Goal: Information Seeking & Learning: Find contact information

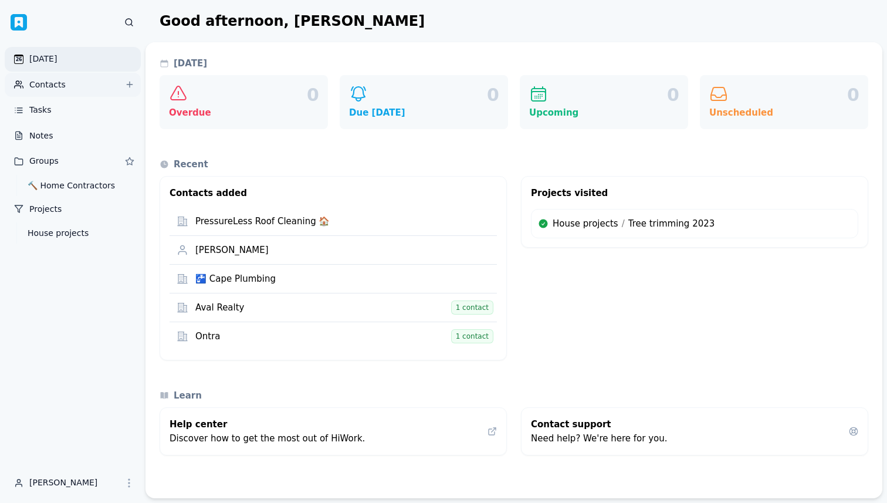
click at [62, 80] on link "Contacts" at bounding box center [73, 85] width 136 height 25
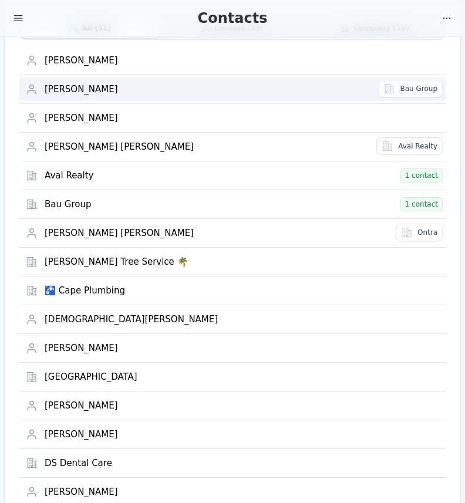
scroll to position [82, 0]
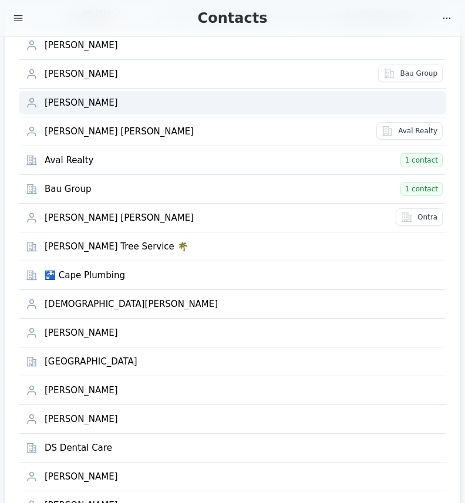
click at [97, 101] on div "Alicia Desimone" at bounding box center [242, 102] width 394 height 11
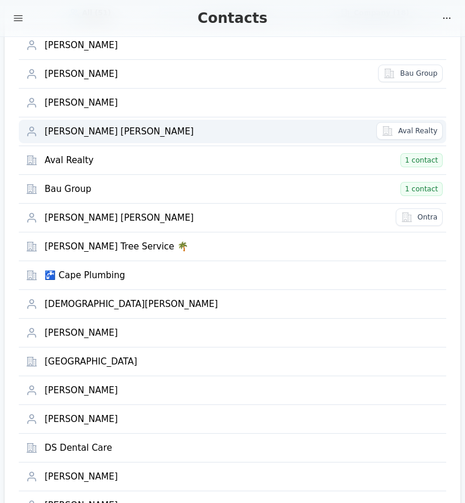
click at [97, 136] on div "Antonio Oscar Valentino" at bounding box center [207, 131] width 324 height 11
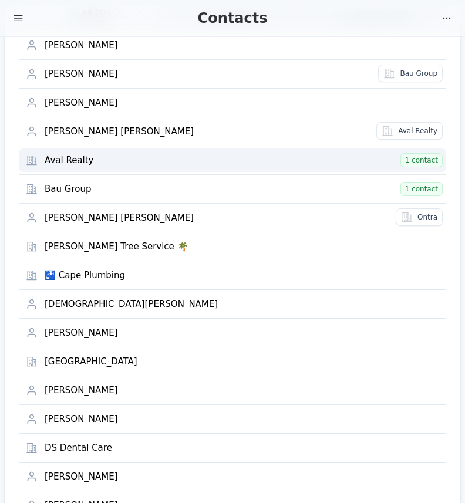
click at [78, 162] on div "Aval Realty" at bounding box center [221, 160] width 352 height 11
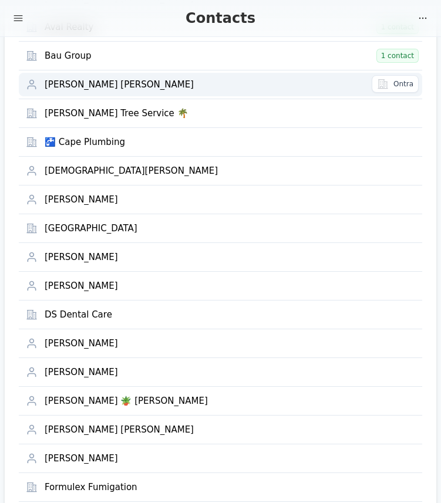
scroll to position [218, 0]
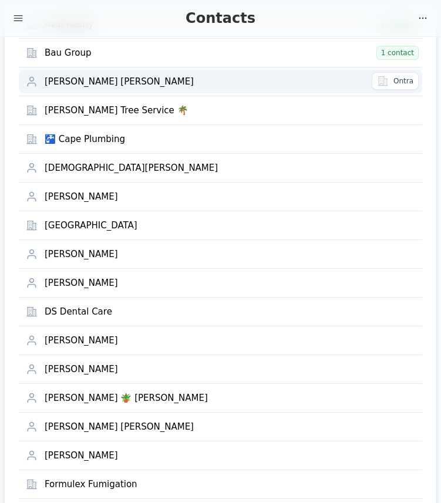
click at [107, 84] on div "Bruno Ezequiel Valentino" at bounding box center [205, 81] width 320 height 11
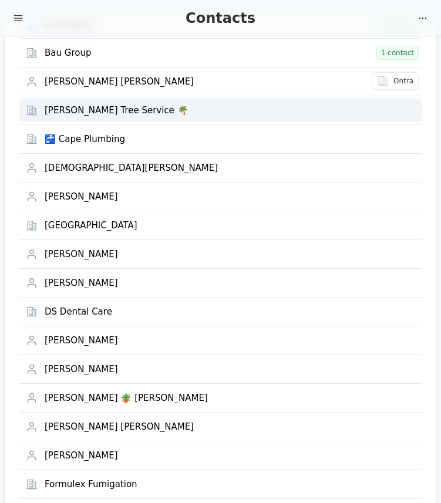
click at [94, 109] on div "Burrell's Tree Service 🌴" at bounding box center [230, 110] width 370 height 11
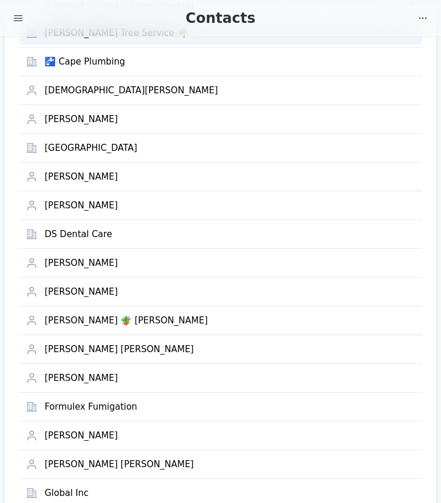
scroll to position [297, 0]
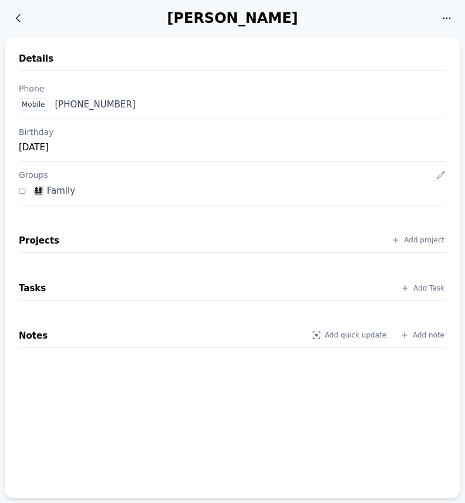
click at [158, 103] on div "Mobile +1 (595) 971-659963" at bounding box center [232, 104] width 436 height 22
drag, startPoint x: 149, startPoint y: 103, endPoint x: 56, endPoint y: 103, distance: 93.3
click at [56, 103] on div "Mobile +1 (595) 971-659963" at bounding box center [232, 104] width 436 height 22
copy div "+1 (595) 971-659963"
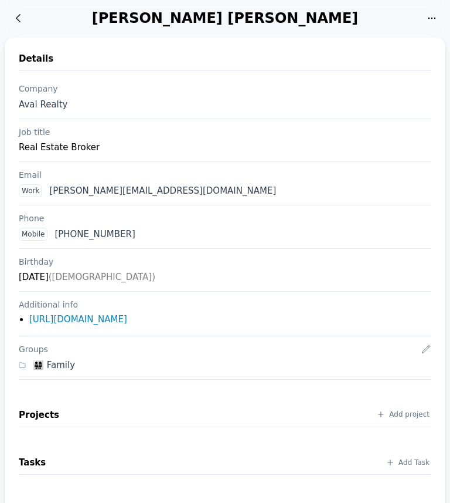
click at [168, 21] on div "Antonio Oscar Valentino" at bounding box center [225, 18] width 389 height 19
copy div "Antonio"
click at [240, 18] on div "Antonio Oscar Valentino" at bounding box center [225, 18] width 389 height 19
drag, startPoint x: 245, startPoint y: 18, endPoint x: 300, endPoint y: 17, distance: 55.1
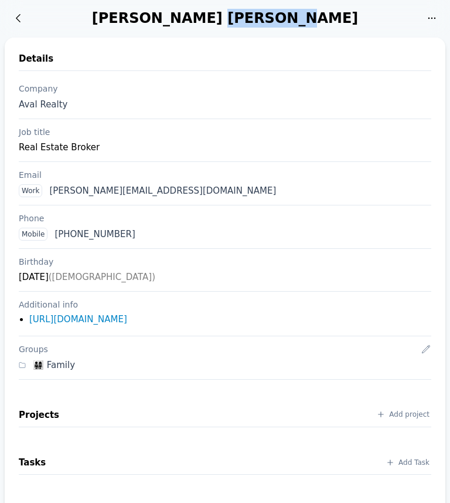
click at [300, 17] on div "[PERSON_NAME] [PERSON_NAME]" at bounding box center [225, 18] width 389 height 19
copy div "Valentino"
drag, startPoint x: 19, startPoint y: 147, endPoint x: 93, endPoint y: 147, distance: 73.9
click at [93, 147] on div "Real Estate Broker" at bounding box center [225, 147] width 413 height 14
copy div "Real Estate Broker"
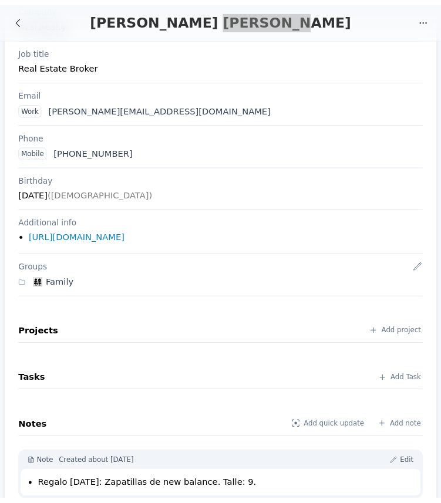
scroll to position [101, 0]
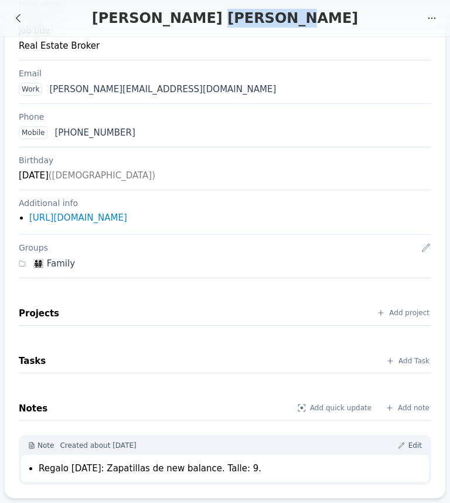
drag, startPoint x: 40, startPoint y: 469, endPoint x: 263, endPoint y: 470, distance: 223.5
click at [263, 470] on li "Regalo día del padre: Zapatillas de new balance. Talle: 9." at bounding box center [231, 468] width 384 height 13
copy li "Regalo día del padre: Zapatillas de new balance. Talle: 9"
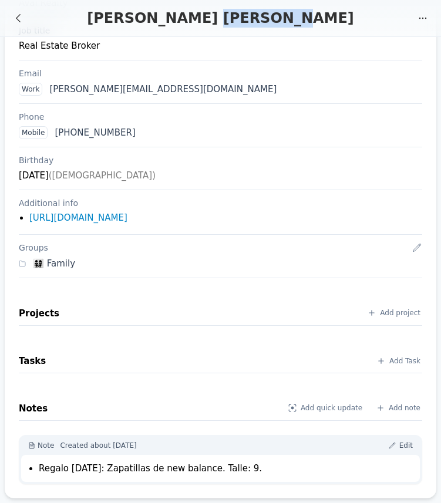
click at [10, 234] on div "Details Company Aval Realty Job title Real Estate Broker Email Work antonio@ava…" at bounding box center [220, 217] width 431 height 562
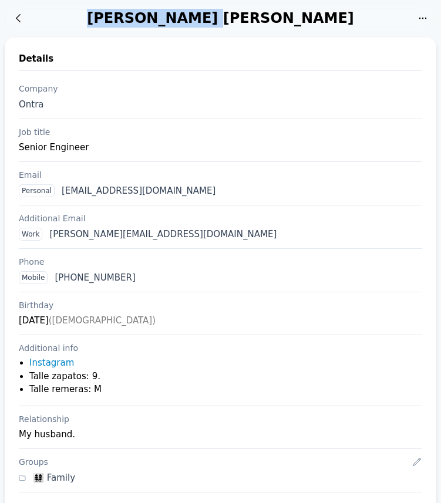
drag, startPoint x: 143, startPoint y: 19, endPoint x: 237, endPoint y: 18, distance: 94.4
click at [237, 18] on div "[PERSON_NAME] [PERSON_NAME]" at bounding box center [221, 18] width 380 height 19
click at [232, 19] on div "[PERSON_NAME] [PERSON_NAME]" at bounding box center [221, 18] width 380 height 19
drag, startPoint x: 144, startPoint y: 18, endPoint x: 238, endPoint y: 16, distance: 93.9
click at [238, 16] on div "[PERSON_NAME] [PERSON_NAME]" at bounding box center [221, 18] width 380 height 19
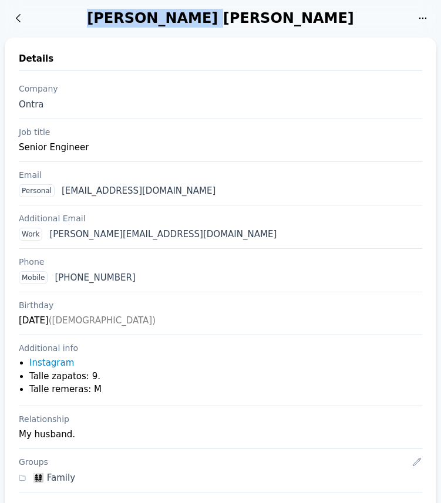
copy div "Bruno Ezequiel"
click at [276, 17] on div "[PERSON_NAME] [PERSON_NAME]" at bounding box center [221, 18] width 380 height 19
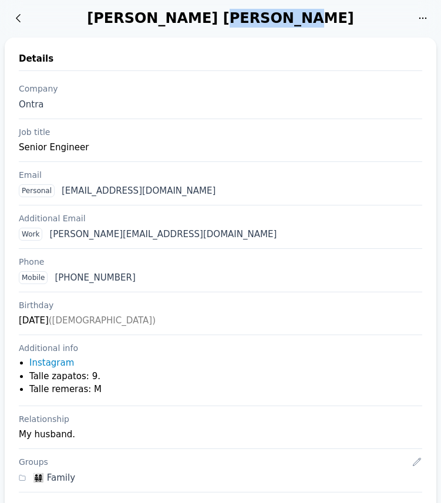
click at [276, 17] on div "[PERSON_NAME] [PERSON_NAME]" at bounding box center [221, 18] width 380 height 19
copy div "Valentino"
drag, startPoint x: 148, startPoint y: 277, endPoint x: 56, endPoint y: 279, distance: 92.1
click at [56, 279] on div "Mobile +1 (786) 247-3581" at bounding box center [220, 277] width 412 height 22
copy div "+1 (786) 247-3581"
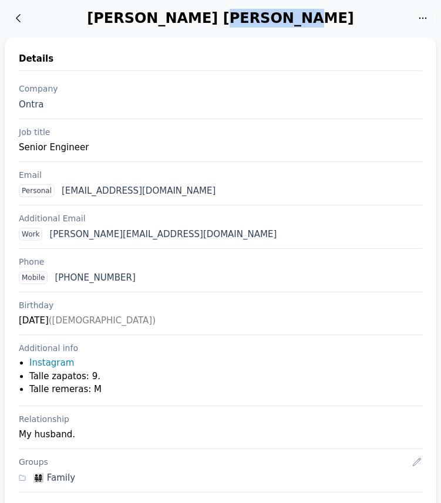
click at [8, 248] on div "Details Company Ontra Job title Senior Engineer Email Personal brunovalentino@g…" at bounding box center [220, 432] width 431 height 788
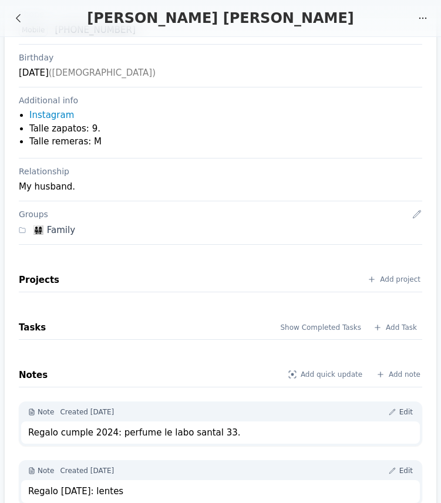
scroll to position [259, 0]
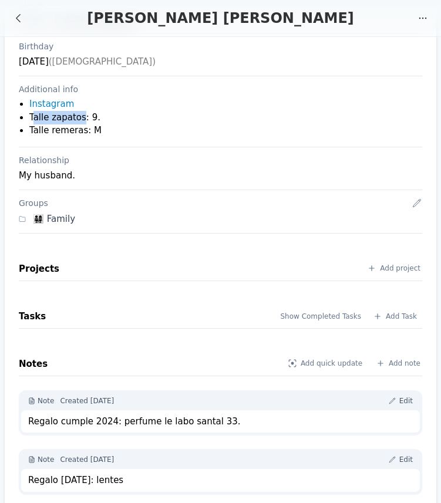
drag, startPoint x: 32, startPoint y: 116, endPoint x: 81, endPoint y: 116, distance: 49.3
click at [81, 116] on li "Talle zapatos: 9." at bounding box center [225, 117] width 392 height 13
drag, startPoint x: 94, startPoint y: 129, endPoint x: 26, endPoint y: 118, distance: 68.9
click at [26, 118] on ul "Instagram Talle zapatos: 9. Talle remeras: M" at bounding box center [221, 117] width 399 height 40
copy ul "Talle zapatos: 9. Talle remeras: M"
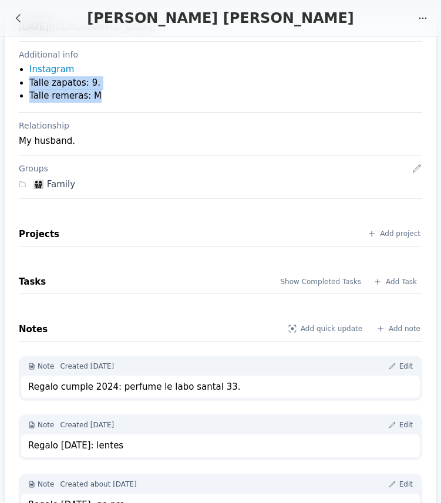
scroll to position [327, 0]
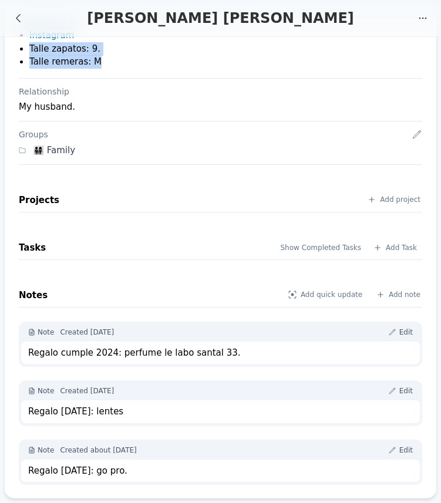
click at [86, 467] on div "Regalo navidad: go pro." at bounding box center [220, 470] width 384 height 13
click at [74, 469] on div "Regalo navidad: go pro." at bounding box center [220, 470] width 384 height 13
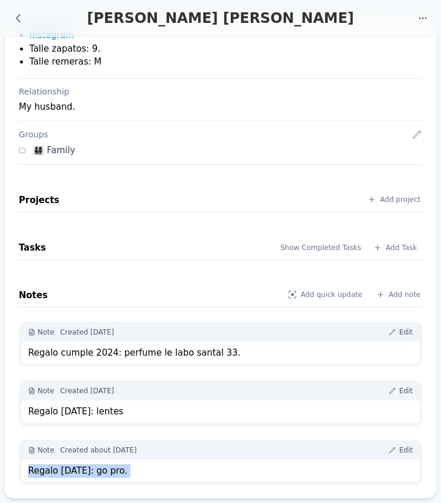
click at [74, 469] on div "Regalo navidad: go pro." at bounding box center [220, 470] width 384 height 13
copy body "Regalo navidad: go pro."
click at [101, 412] on div "Regalo navidad 2023: lentes" at bounding box center [220, 411] width 384 height 13
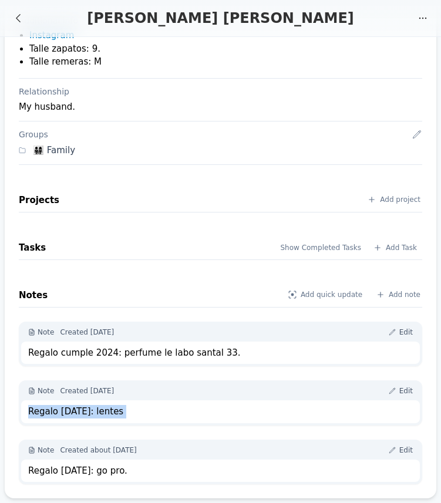
copy div "Regalo navidad 2023: lentes"
click at [83, 351] on div "Regalo cumple 2024: perfume le labo santal 33." at bounding box center [220, 352] width 384 height 13
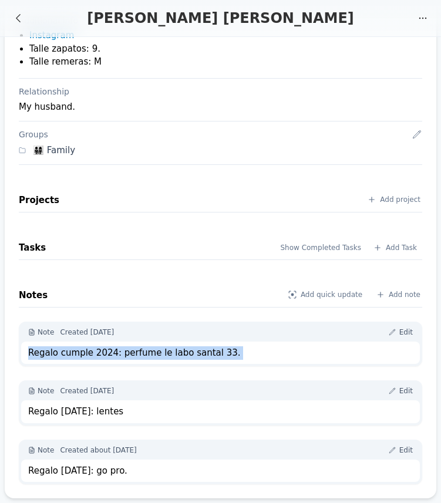
copy div "Regalo cumple 2024: perfume le labo santal 33."
click at [61, 178] on div "Projects Add project Tasks Show Completed Tasks Add Task Notes Add quick update…" at bounding box center [220, 325] width 403 height 320
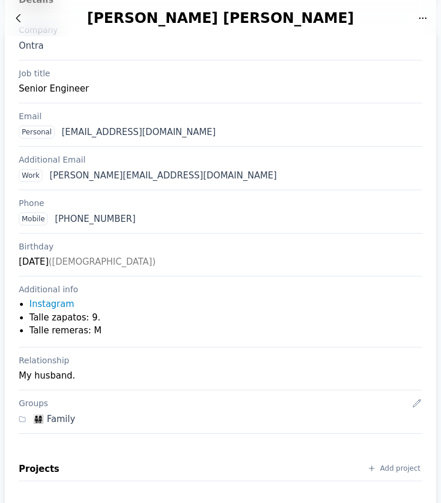
scroll to position [0, 0]
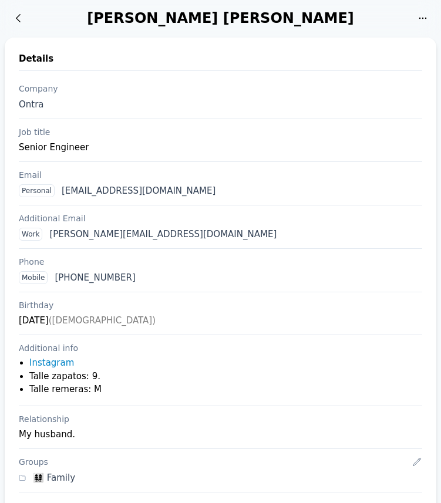
drag, startPoint x: 4, startPoint y: 205, endPoint x: 9, endPoint y: 196, distance: 9.8
click at [5, 197] on div "Details Company Ontra Job title Senior Engineer Email Personal brunovalentino@g…" at bounding box center [220, 432] width 431 height 788
click at [6, 215] on div "Details Company Ontra Job title Senior Engineer Email Personal brunovalentino@g…" at bounding box center [220, 432] width 431 height 788
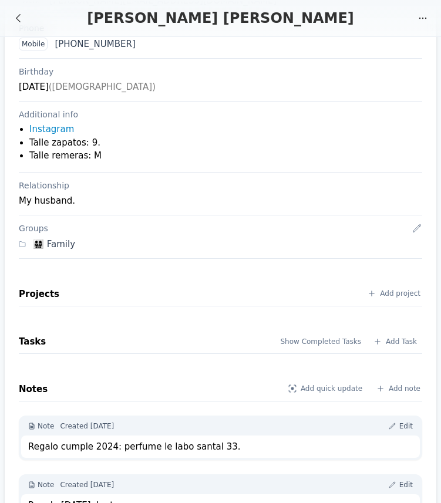
scroll to position [327, 0]
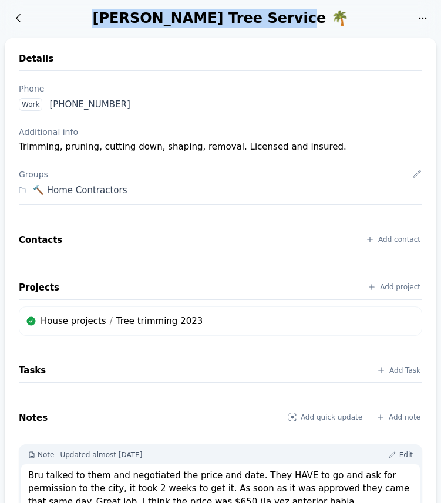
drag, startPoint x: 144, startPoint y: 18, endPoint x: 302, endPoint y: 16, distance: 158.4
click at [302, 16] on div "Burrell's Tree Service 🌴" at bounding box center [221, 18] width 380 height 19
copy div "Burrell's Tree Service 🌴"
drag, startPoint x: 133, startPoint y: 103, endPoint x: 50, endPoint y: 109, distance: 82.9
click at [50, 109] on div "Work +1 (954) 748-2154" at bounding box center [220, 104] width 412 height 22
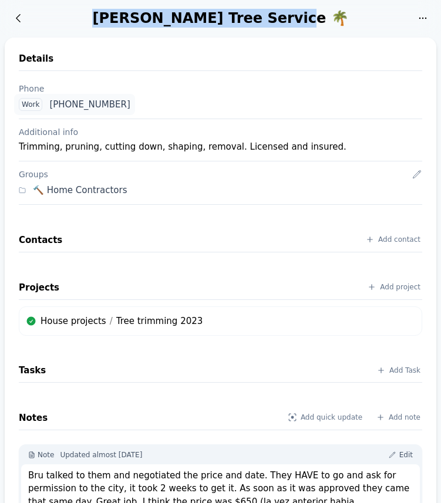
copy div "+1 (954) 748-2154"
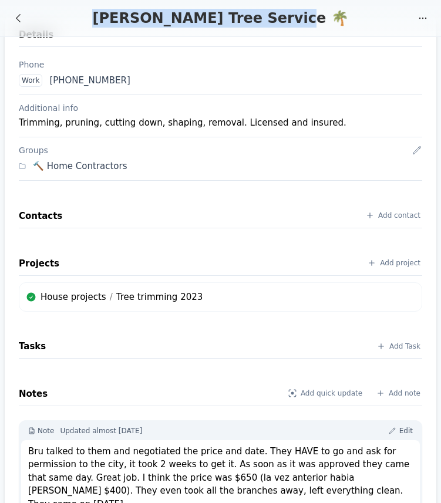
scroll to position [44, 0]
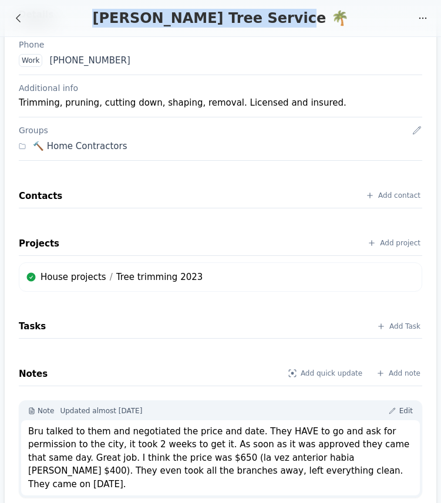
drag, startPoint x: 29, startPoint y: 432, endPoint x: 331, endPoint y: 472, distance: 305.3
click at [331, 472] on div "Bru talked to them and negotiated the price and date. They HAVE to go and ask f…" at bounding box center [220, 458] width 384 height 66
copy div "Bru talked to them and negotiated the price and date. They HAVE to go and ask f…"
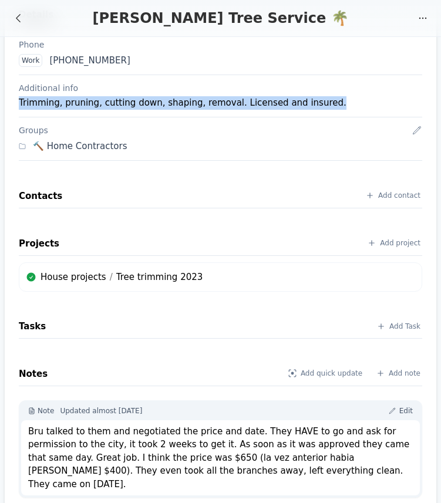
drag, startPoint x: 19, startPoint y: 103, endPoint x: 320, endPoint y: 105, distance: 300.9
click at [320, 105] on div "Trimming, pruning, cutting down, shaping, removal. Licensed and insured." at bounding box center [220, 102] width 403 height 13
copy div "Trimming, pruning, cutting down, shaping, removal. Licensed and insured."
click at [12, 255] on div "Details Phone Work +1 (954) 748-2154 Additional info Trimming, pruning, cutting…" at bounding box center [220, 253] width 431 height 518
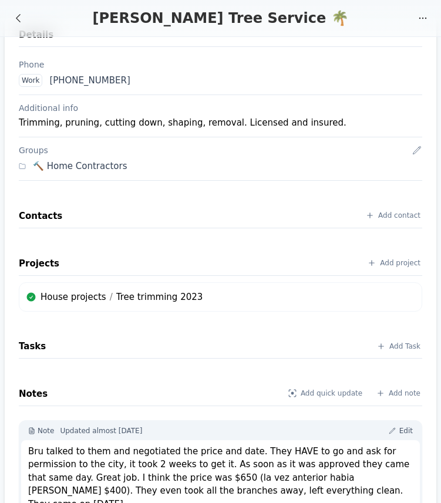
scroll to position [0, 0]
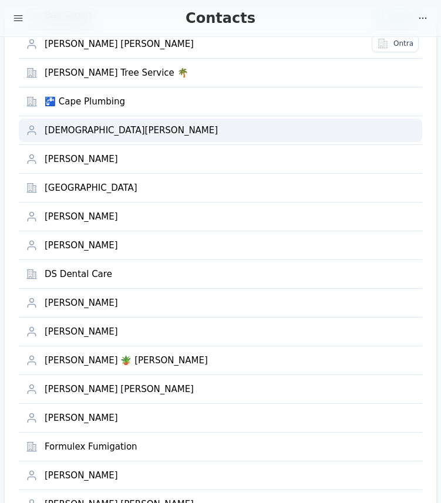
scroll to position [252, 0]
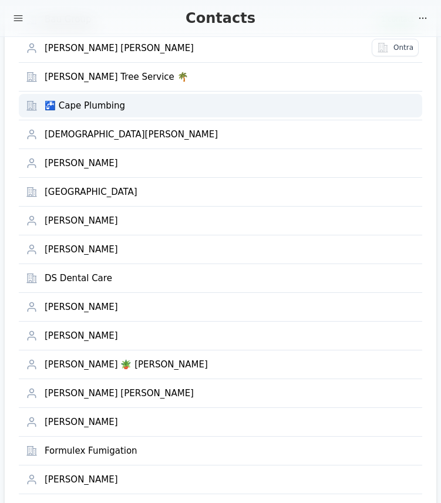
click at [121, 107] on div "🚰 Cape Plumbing" at bounding box center [230, 105] width 370 height 11
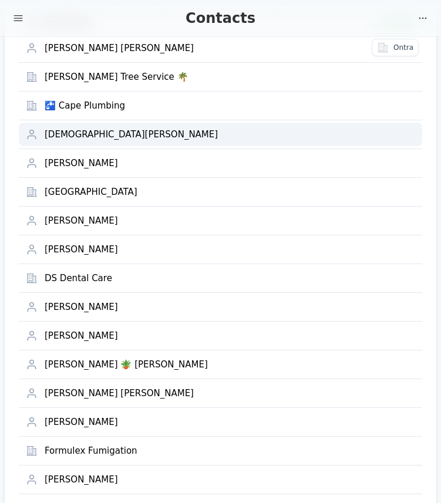
click at [99, 131] on div "[DEMOGRAPHIC_DATA][PERSON_NAME]" at bounding box center [230, 134] width 370 height 11
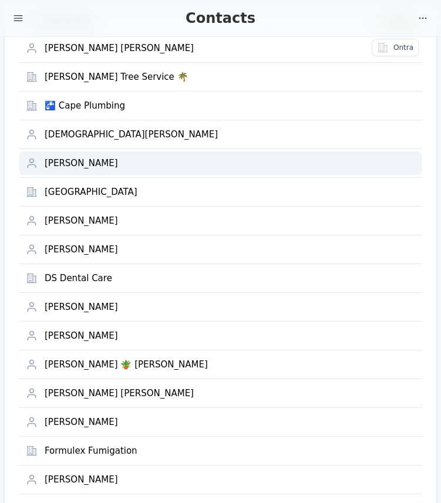
click at [87, 165] on div "Claudia Vivallos" at bounding box center [230, 163] width 370 height 11
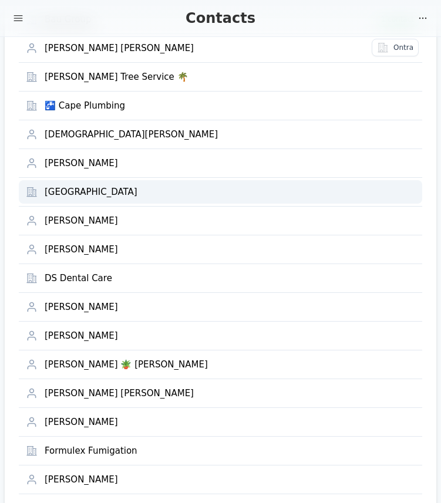
click at [86, 192] on div "Country Inn Pet Resort" at bounding box center [230, 192] width 370 height 11
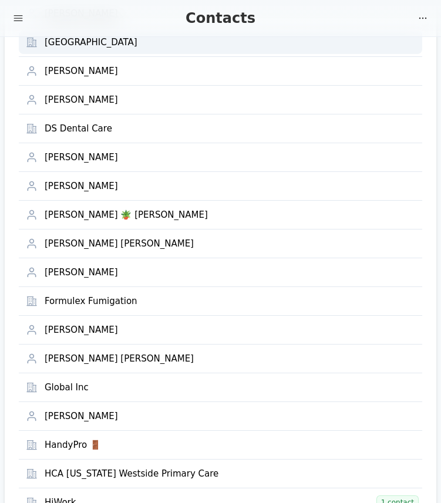
scroll to position [402, 0]
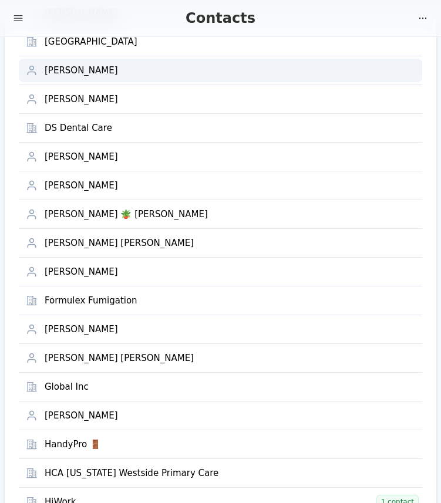
click at [111, 70] on div "Diego Cabrera" at bounding box center [230, 70] width 370 height 11
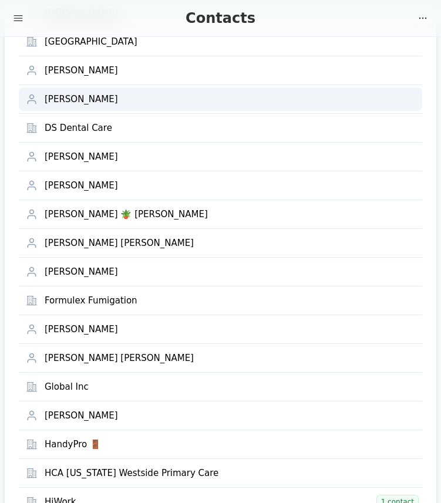
click at [109, 94] on div "Diego Conti" at bounding box center [230, 99] width 370 height 11
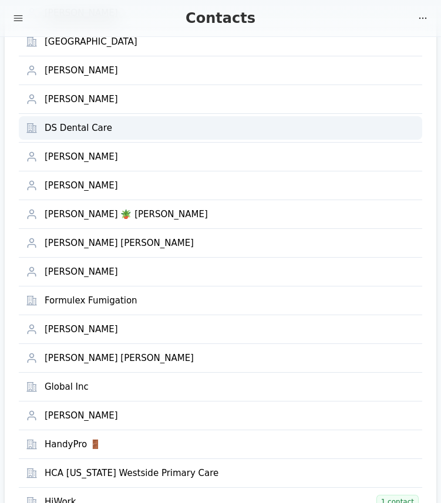
click at [113, 131] on div "DS Dental Care" at bounding box center [230, 128] width 370 height 11
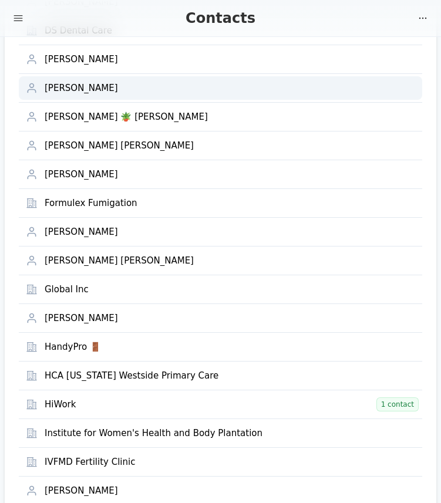
scroll to position [497, 0]
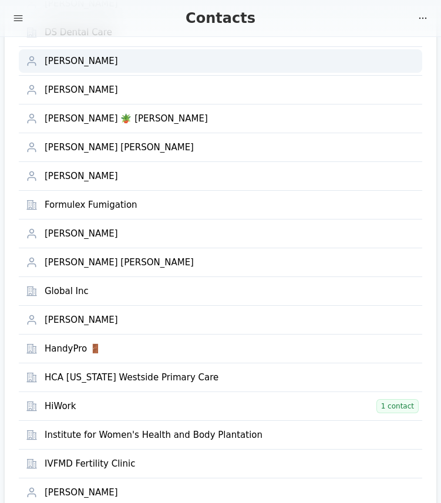
click at [84, 63] on div "Estefi Lavieri" at bounding box center [230, 61] width 370 height 11
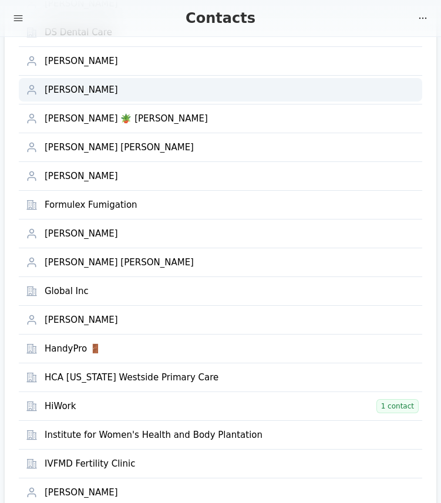
click at [82, 86] on div "Fabian Lavieri" at bounding box center [230, 89] width 370 height 11
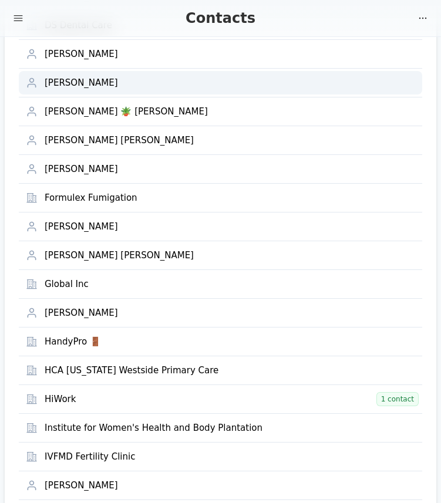
scroll to position [509, 0]
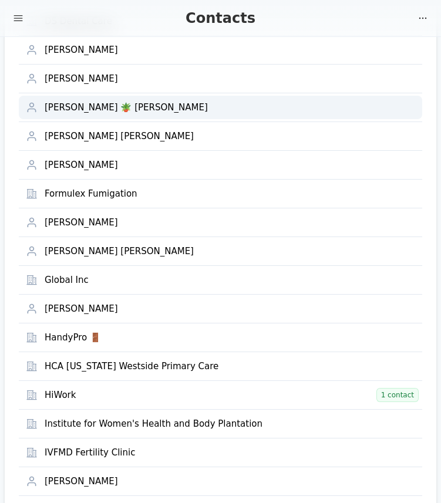
click at [98, 110] on div "Felicia 🪴 Escobar" at bounding box center [230, 107] width 370 height 11
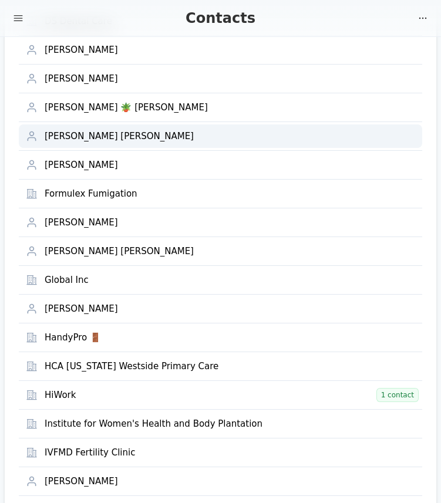
click at [92, 140] on div "Felipe Liam Conti" at bounding box center [230, 136] width 370 height 11
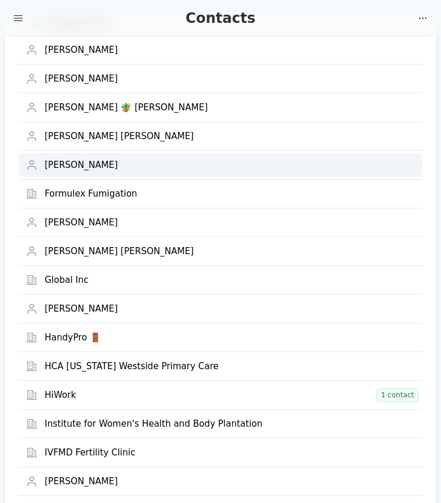
click at [103, 168] on div "Florencia Tarrio" at bounding box center [230, 165] width 370 height 11
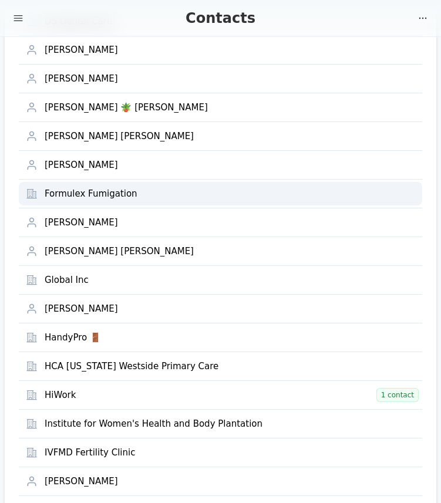
click at [98, 196] on div "Formulex Fumigation" at bounding box center [230, 193] width 370 height 11
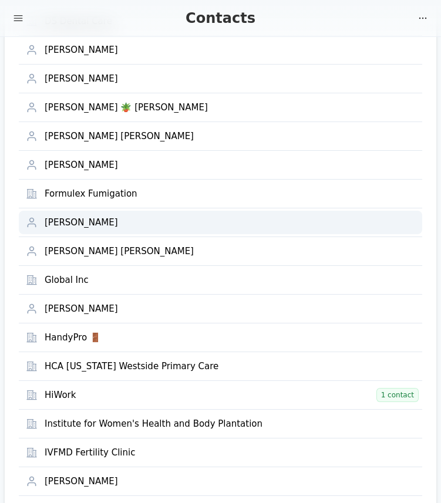
click at [92, 227] on div "Franco Desimone" at bounding box center [230, 222] width 370 height 11
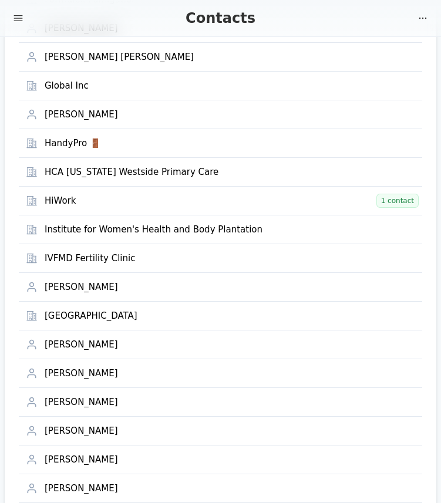
scroll to position [703, 0]
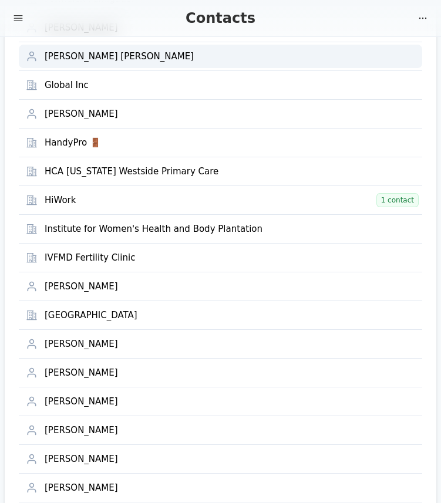
click at [127, 55] on div "Giuliana Belen Valentino" at bounding box center [230, 56] width 370 height 11
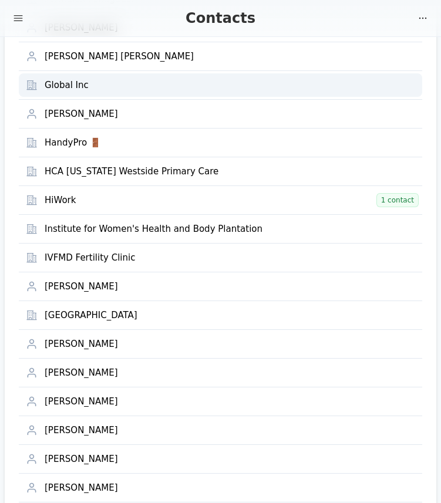
click at [106, 84] on div "Global Inc" at bounding box center [230, 85] width 370 height 11
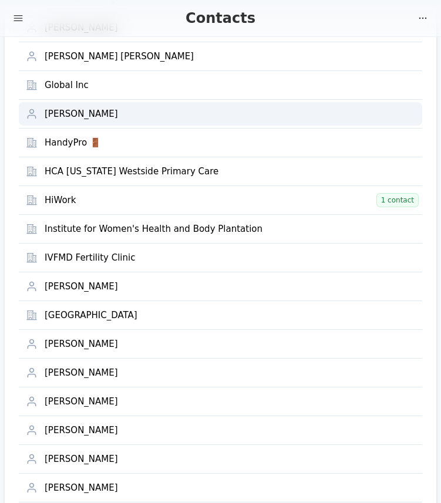
click at [109, 114] on div "Graciela Valentino" at bounding box center [230, 114] width 370 height 11
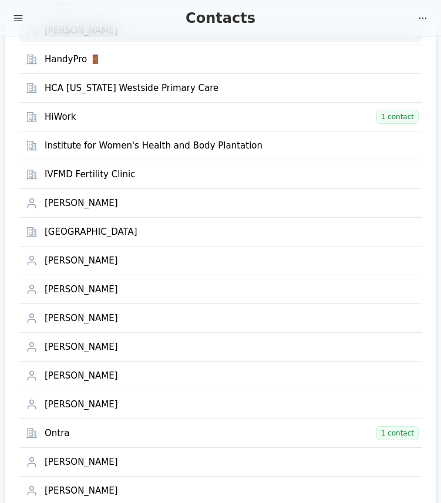
scroll to position [792, 0]
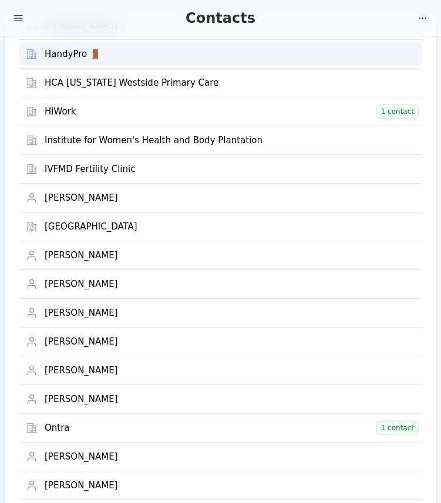
click at [67, 53] on div "HandyPro 🚪" at bounding box center [230, 54] width 370 height 11
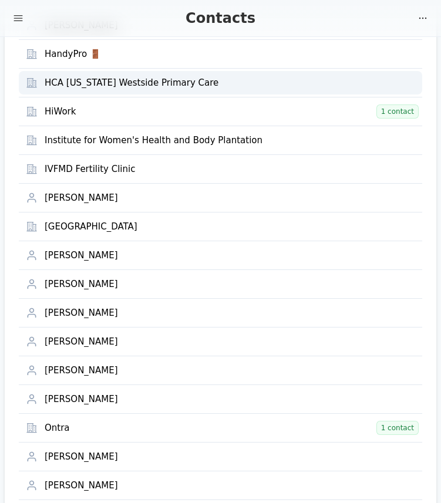
click at [67, 81] on div "HCA Florida Westside Primary Care" at bounding box center [230, 82] width 370 height 11
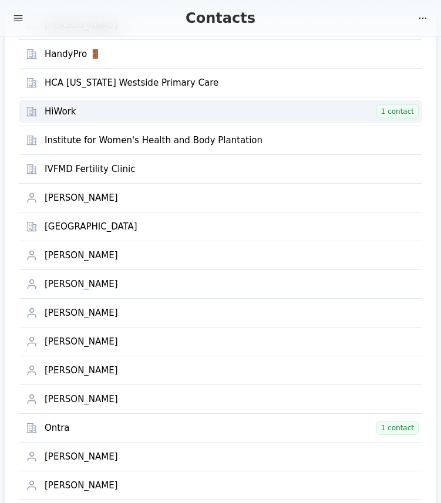
click at [63, 108] on div "HiWork" at bounding box center [209, 111] width 328 height 11
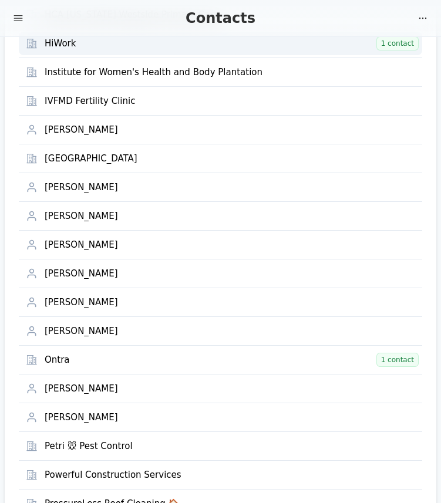
scroll to position [865, 0]
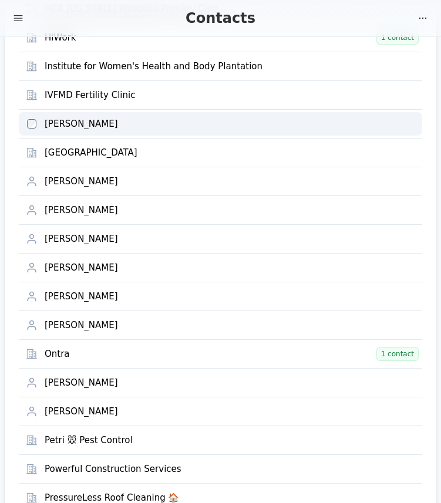
scroll to position [864, 0]
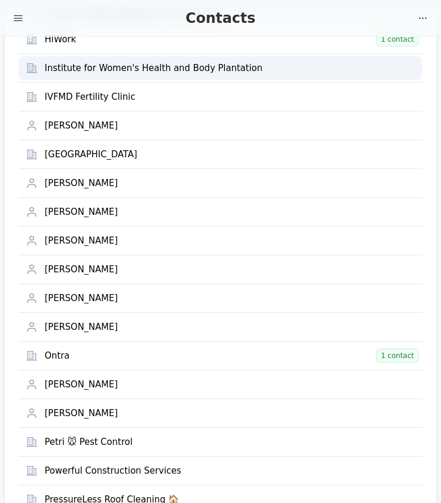
click at [110, 67] on div "Institute for Women's Health and Body Plantation" at bounding box center [230, 68] width 370 height 11
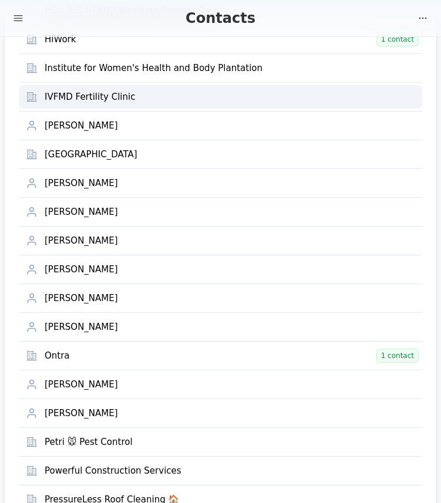
click at [100, 93] on div "IVFMD Fertility Clinic" at bounding box center [230, 97] width 370 height 11
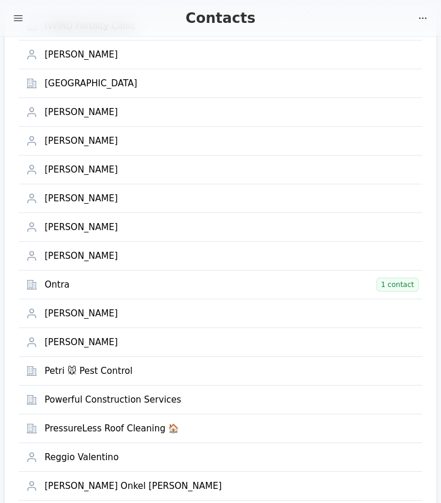
scroll to position [936, 0]
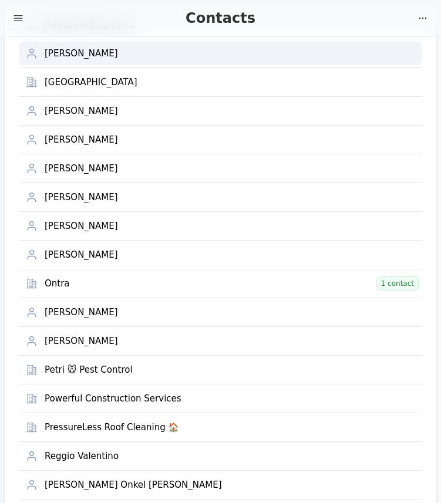
click at [73, 52] on div "Justin Poe" at bounding box center [230, 53] width 370 height 11
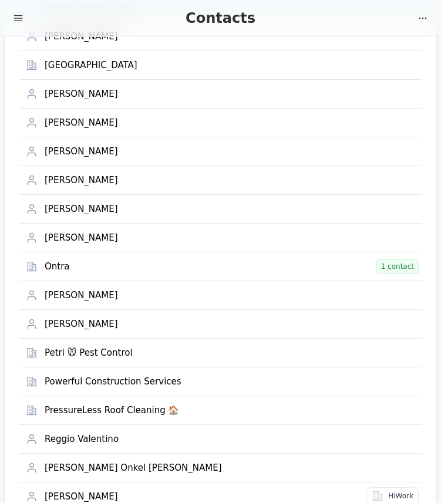
scroll to position [960, 0]
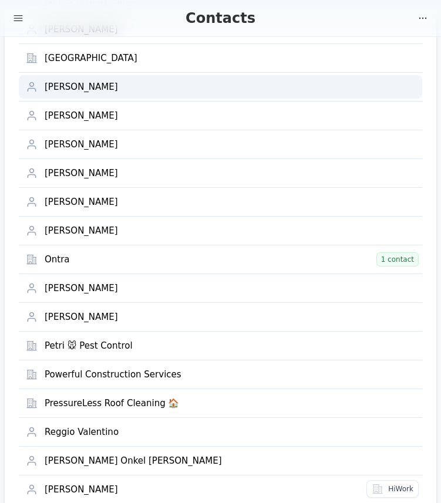
click at [82, 87] on div "Marcos Bauer" at bounding box center [230, 87] width 370 height 11
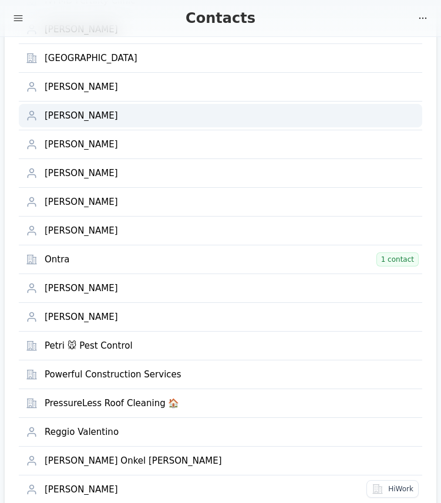
click at [80, 110] on div "Margarita Salinas" at bounding box center [230, 115] width 370 height 11
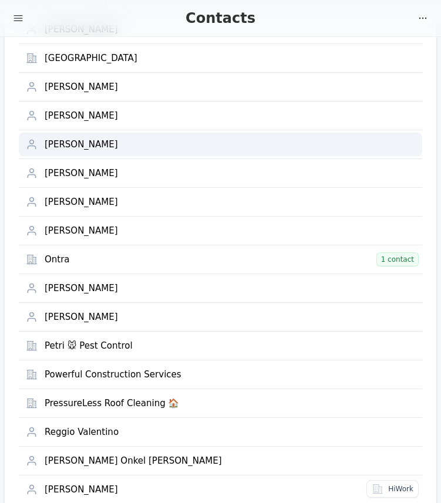
click at [71, 144] on div "Mariane Bauer" at bounding box center [230, 144] width 370 height 11
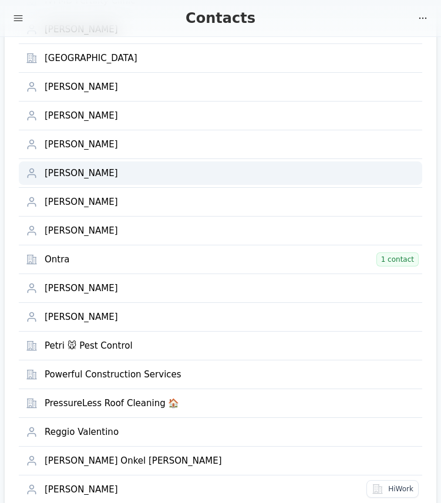
click at [71, 172] on div "Marina Bauer" at bounding box center [230, 173] width 370 height 11
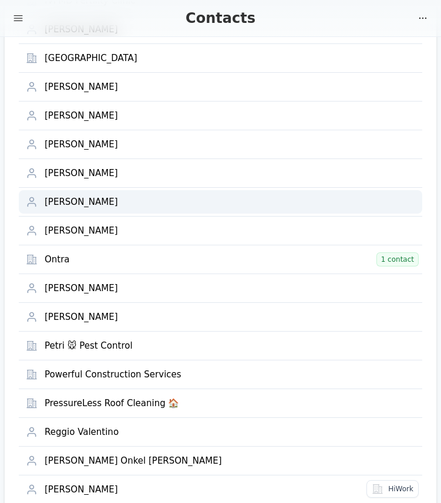
click at [69, 204] on div "Matias Bauer" at bounding box center [230, 201] width 370 height 11
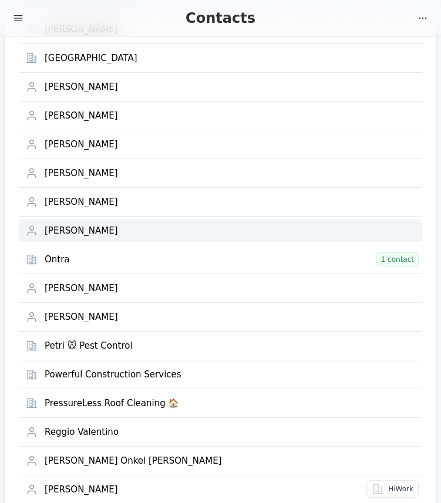
click at [80, 229] on div "Noah Conti" at bounding box center [230, 230] width 370 height 11
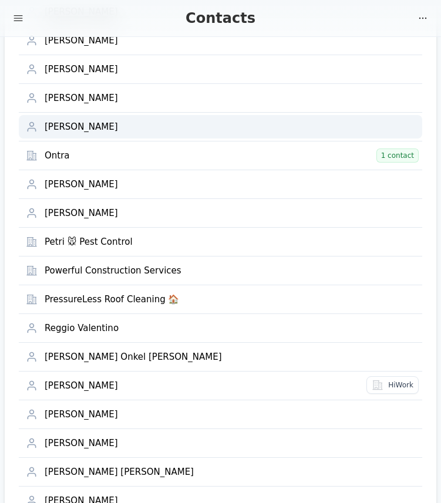
scroll to position [1095, 0]
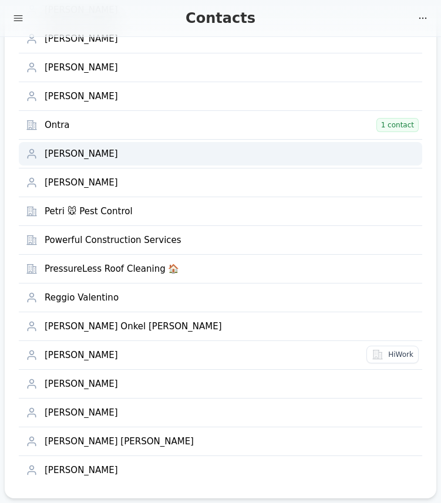
click at [89, 151] on div "Paula Desimone" at bounding box center [230, 153] width 370 height 11
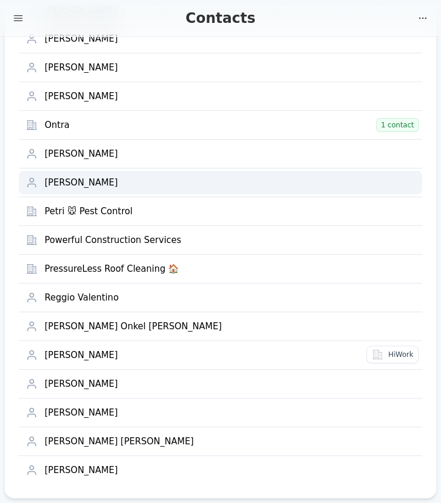
click at [89, 179] on div "Pedro Munin" at bounding box center [230, 182] width 370 height 11
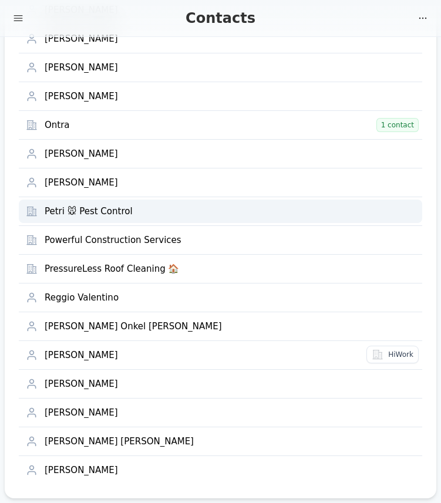
click at [119, 213] on div "Petri 🐭 Pest Control" at bounding box center [230, 211] width 370 height 11
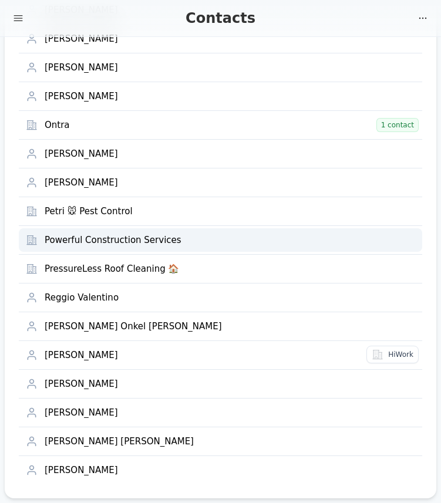
click at [107, 238] on div "Powerful Construction Services" at bounding box center [230, 240] width 370 height 11
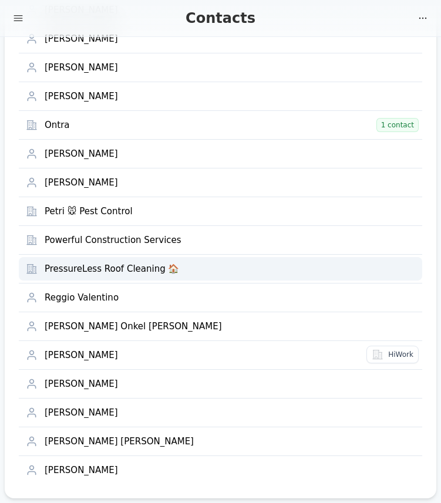
click at [100, 266] on div "PressureLess Roof Cleaning 🏠" at bounding box center [230, 268] width 370 height 11
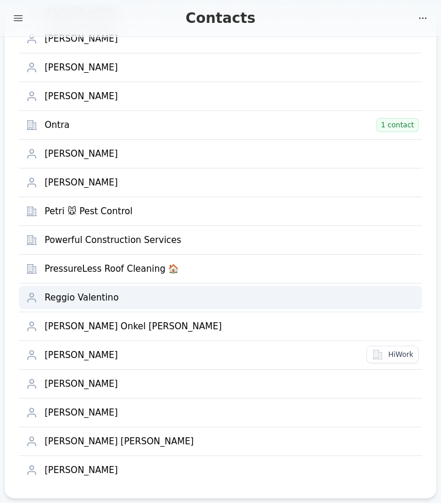
click at [87, 295] on div "Reggio Valentino" at bounding box center [230, 297] width 370 height 11
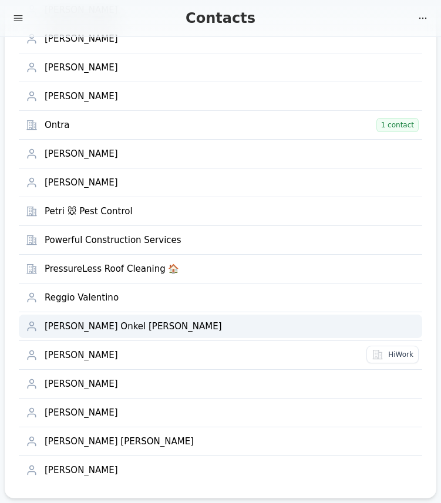
click at [90, 325] on div "Roberto Onkel Bauer" at bounding box center [230, 326] width 370 height 11
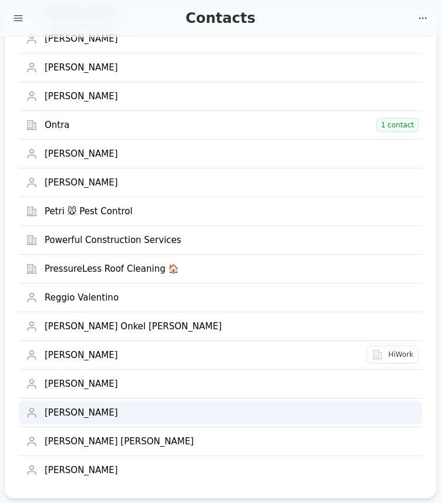
click at [82, 409] on div "Susana Mastromonaco Bauer" at bounding box center [230, 412] width 370 height 11
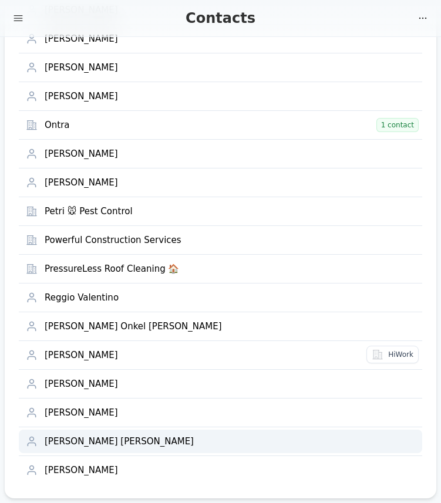
click at [88, 436] on div "Vanesa Soledad Valentino" at bounding box center [230, 441] width 370 height 11
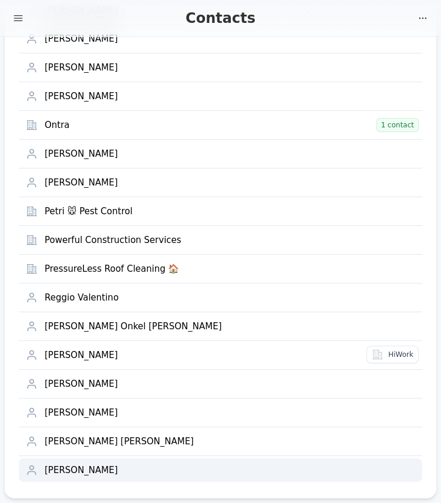
click at [79, 469] on div "Verena Jensen" at bounding box center [230, 470] width 370 height 11
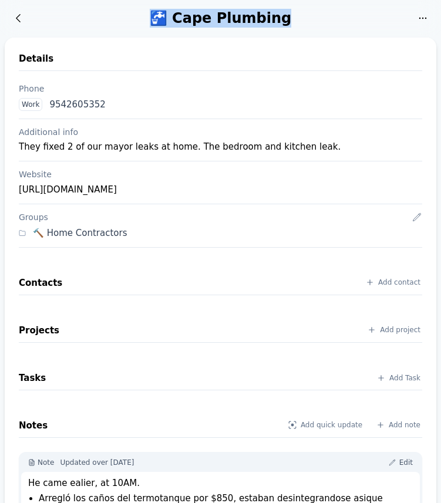
drag, startPoint x: 167, startPoint y: 20, endPoint x: 282, endPoint y: 18, distance: 115.0
click at [282, 18] on div "🚰 Cape Plumbing" at bounding box center [221, 18] width 380 height 19
copy div "🚰 Cape Plumbing"
click at [11, 131] on div "Details Phone Work 9542605352 Additional info They fixed 2 of our mayor leaks a…" at bounding box center [220, 379] width 431 height 682
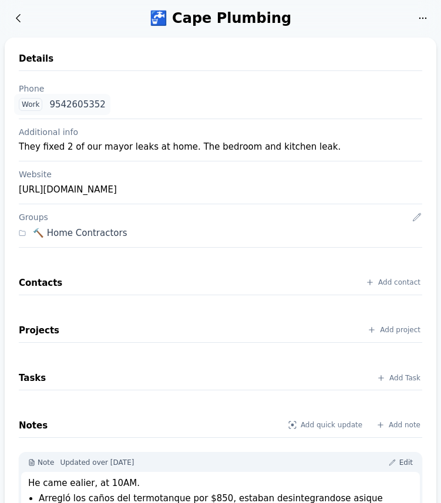
drag, startPoint x: 110, startPoint y: 103, endPoint x: 50, endPoint y: 106, distance: 59.9
click at [50, 106] on div "Work 9542605352" at bounding box center [220, 104] width 412 height 22
copy div "9542605352"
drag, startPoint x: 158, startPoint y: 189, endPoint x: 18, endPoint y: 194, distance: 140.2
click at [19, 194] on div "[URL][DOMAIN_NAME]" at bounding box center [220, 189] width 403 height 14
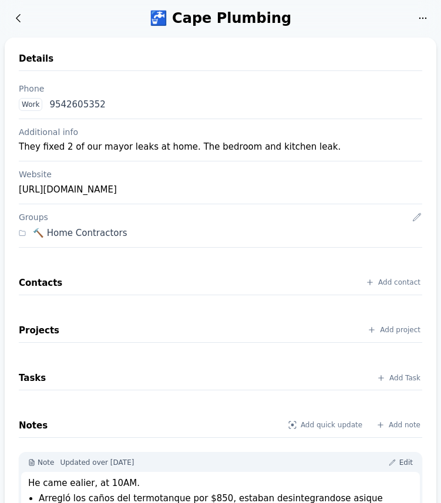
copy div "[URL][DOMAIN_NAME]"
click at [105, 143] on div "They fixed 2 of our mayor leaks at home. The bedroom and kitchen leak." at bounding box center [220, 146] width 403 height 13
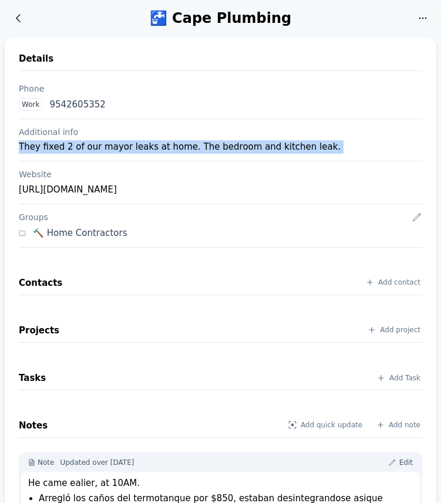
copy div "They fixed 2 of our mayor leaks at home. The bedroom and kitchen leak."
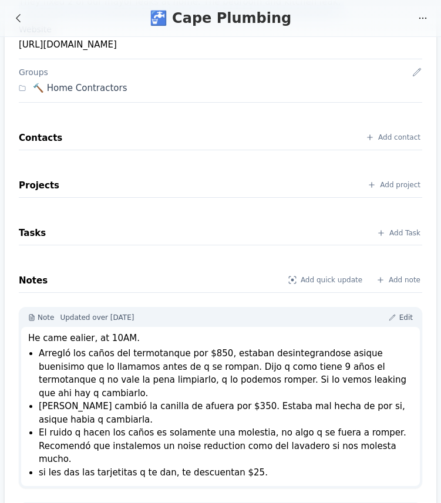
scroll to position [195, 0]
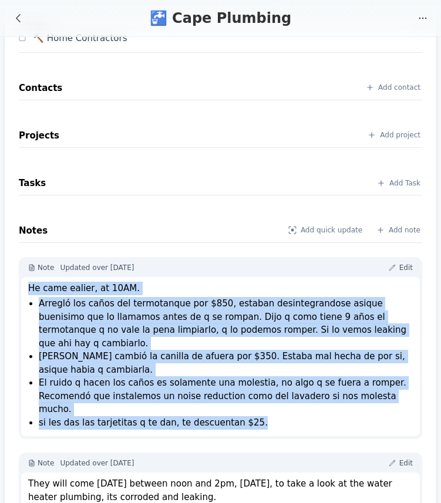
drag, startPoint x: 29, startPoint y: 288, endPoint x: 259, endPoint y: 398, distance: 255.3
click at [259, 398] on div "He came ealier, at 10AM. Arregló los caños del termotanque por $850, [PERSON_NA…" at bounding box center [220, 356] width 384 height 148
copy div "He came ealier, at 10AM. Arregló los caños del termotanque por $850, [PERSON_NA…"
drag, startPoint x: 29, startPoint y: 458, endPoint x: 203, endPoint y: 470, distance: 174.6
click at [203, 477] on div "They will come [DATE] between noon and 2pm, [DATE], to take a look at the water…" at bounding box center [220, 490] width 384 height 26
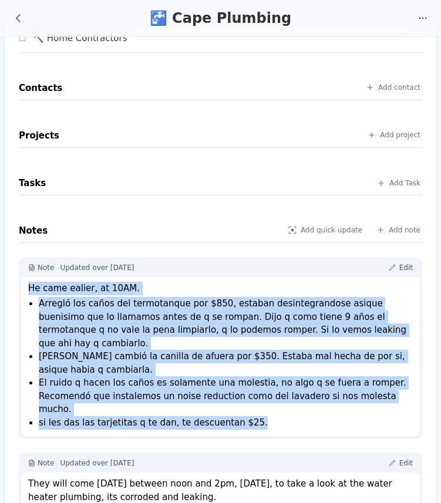
copy div "They will come [DATE] between noon and 2pm, [DATE], to take a look at the water…"
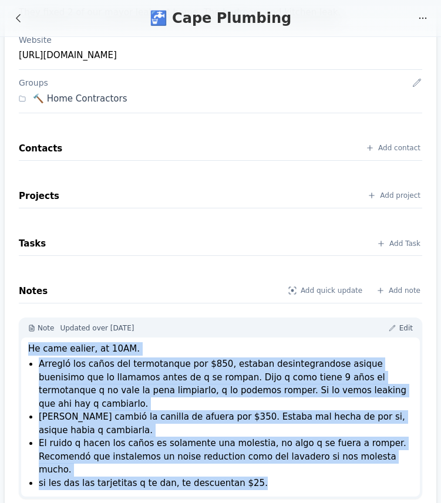
scroll to position [0, 0]
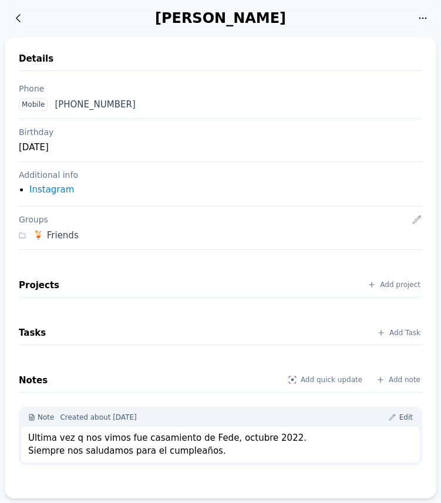
click at [177, 19] on div "[PERSON_NAME]" at bounding box center [221, 18] width 380 height 19
copy div "[PERSON_NAME]"
click at [250, 17] on div "[PERSON_NAME]" at bounding box center [221, 18] width 380 height 19
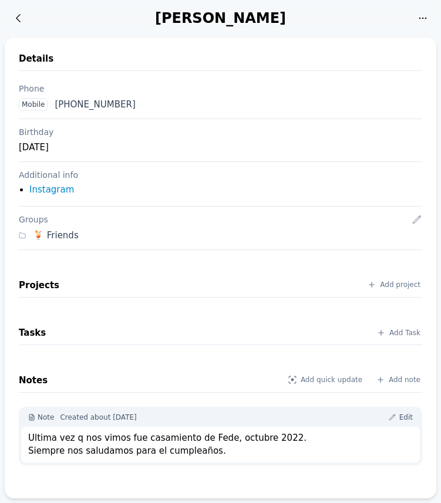
copy div "Vivallos"
drag, startPoint x: 148, startPoint y: 104, endPoint x: 55, endPoint y: 106, distance: 93.3
click at [55, 106] on div "Mobile [PHONE_NUMBER]" at bounding box center [220, 104] width 412 height 22
copy div "[PHONE_NUMBER]"
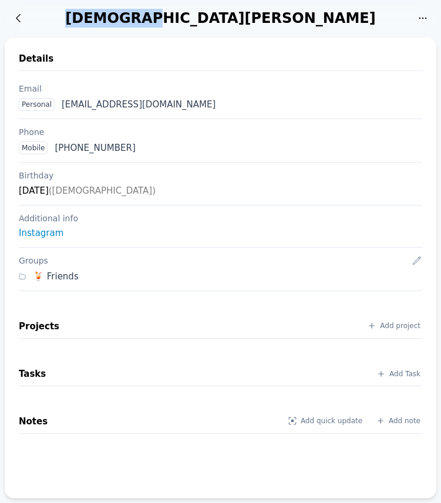
drag, startPoint x: 176, startPoint y: 20, endPoint x: 231, endPoint y: 21, distance: 54.6
click at [231, 21] on div "[DEMOGRAPHIC_DATA][PERSON_NAME]" at bounding box center [221, 18] width 380 height 19
copy div "[DEMOGRAPHIC_DATA]"
click at [250, 21] on div "[DEMOGRAPHIC_DATA][PERSON_NAME]" at bounding box center [221, 18] width 380 height 19
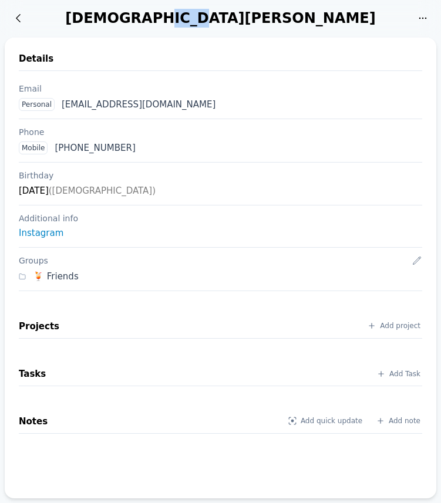
click at [250, 21] on div "[DEMOGRAPHIC_DATA][PERSON_NAME]" at bounding box center [221, 18] width 380 height 19
copy div "Buck"
click at [10, 59] on div "Details Email Personal [EMAIL_ADDRESS][DOMAIN_NAME] Phone Mobile [PHONE_NUMBER]…" at bounding box center [220, 268] width 431 height 460
drag, startPoint x: 159, startPoint y: 102, endPoint x: 62, endPoint y: 109, distance: 97.0
click at [62, 109] on div "Personal [EMAIL_ADDRESS][DOMAIN_NAME]" at bounding box center [220, 104] width 412 height 22
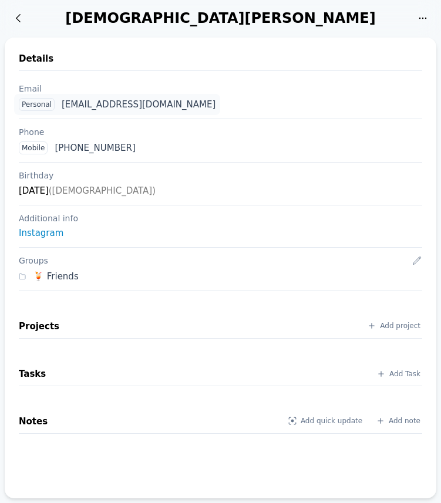
copy div "[EMAIL_ADDRESS][DOMAIN_NAME]"
drag, startPoint x: 146, startPoint y: 147, endPoint x: 56, endPoint y: 148, distance: 90.3
click at [56, 148] on div "Mobile [PHONE_NUMBER]" at bounding box center [220, 148] width 412 height 22
copy div "[PHONE_NUMBER]"
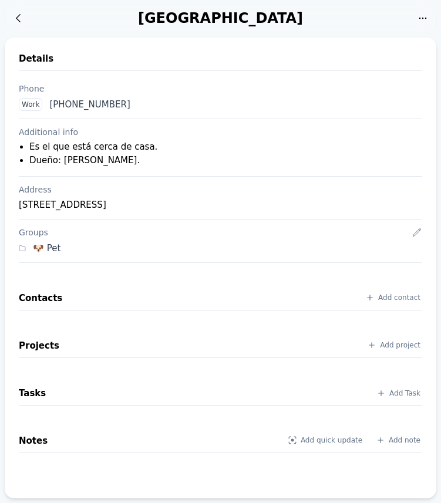
drag, startPoint x: 150, startPoint y: 20, endPoint x: 296, endPoint y: 14, distance: 146.8
click at [296, 14] on div "[GEOGRAPHIC_DATA]" at bounding box center [221, 18] width 380 height 19
copy div "[GEOGRAPHIC_DATA]"
drag, startPoint x: 136, startPoint y: 104, endPoint x: 50, endPoint y: 106, distance: 86.2
click at [50, 106] on div "Work [PHONE_NUMBER]" at bounding box center [220, 104] width 412 height 22
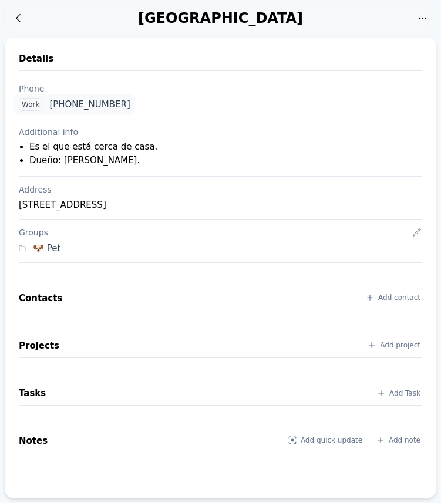
copy div "[PHONE_NUMBER]"
drag, startPoint x: 19, startPoint y: 205, endPoint x: 222, endPoint y: 204, distance: 202.4
click at [222, 204] on div "[STREET_ADDRESS]" at bounding box center [220, 205] width 403 height 14
copy div "[STREET_ADDRESS]"
click at [9, 222] on div "Details Phone Work [PHONE_NUMBER] Additional info Es el que está cerca de casa.…" at bounding box center [220, 268] width 431 height 460
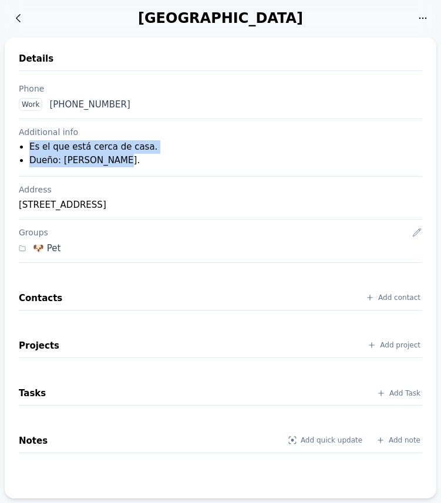
drag, startPoint x: 110, startPoint y: 161, endPoint x: 27, endPoint y: 150, distance: 84.0
click at [27, 150] on ul "Es el que está cerca de casa. Dueño: Cesar Milan." at bounding box center [221, 153] width 399 height 26
copy ul "Es el que está cerca de casa. Dueño: Cesar Milan."
click at [13, 146] on div "Details Phone Work +1 (954) 424-6000 Additional info Es el que está cerca de ca…" at bounding box center [220, 268] width 431 height 460
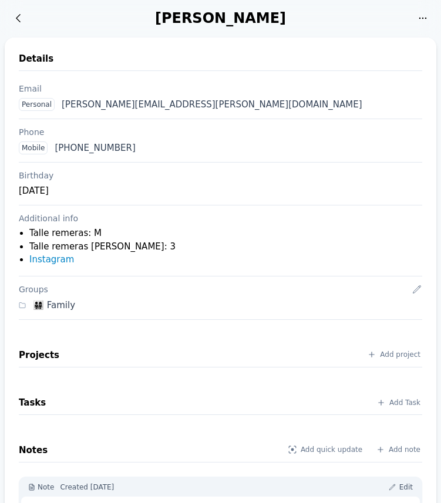
click at [189, 26] on div "Diego Cabrera" at bounding box center [221, 18] width 380 height 19
click at [191, 19] on div "Diego Cabrera" at bounding box center [221, 18] width 380 height 19
copy div "Diego"
click at [235, 19] on div "Diego Cabrera" at bounding box center [221, 18] width 380 height 19
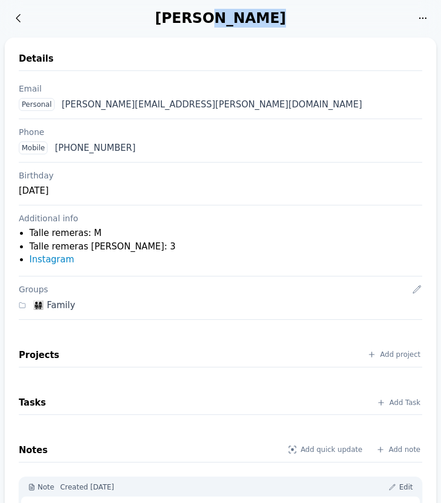
click at [235, 19] on div "Diego Cabrera" at bounding box center [221, 18] width 380 height 19
copy div "Cabrera"
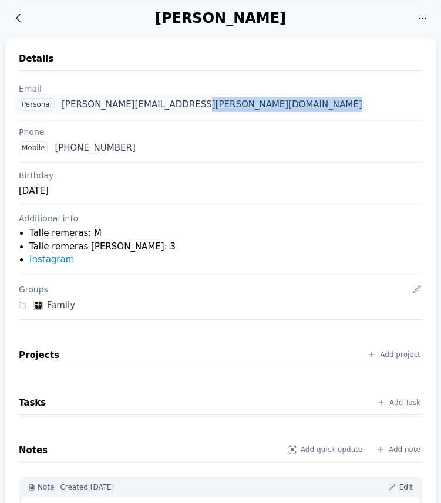
drag, startPoint x: 198, startPoint y: 104, endPoint x: 63, endPoint y: 109, distance: 135.0
click at [63, 109] on div "Personal diego.cabrera.mla@gmail.com" at bounding box center [220, 104] width 412 height 22
copy div "diego.cabrera.mla@gmail.com"
click at [188, 150] on div "Mobile +1 (549) 113-7701923" at bounding box center [220, 148] width 412 height 22
drag, startPoint x: 160, startPoint y: 147, endPoint x: 56, endPoint y: 150, distance: 103.9
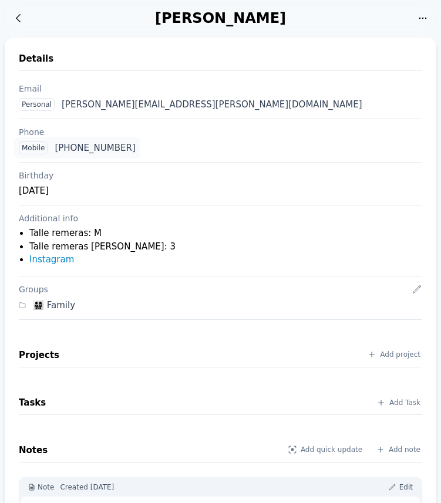
click at [56, 150] on div "Mobile +1 (549) 113-7701923" at bounding box center [220, 148] width 412 height 22
copy div "+1 (549) 113-7701923"
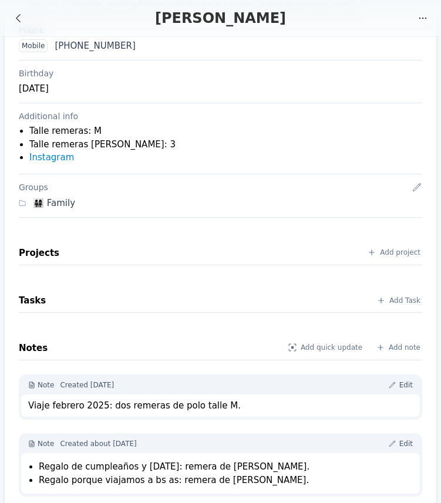
scroll to position [114, 0]
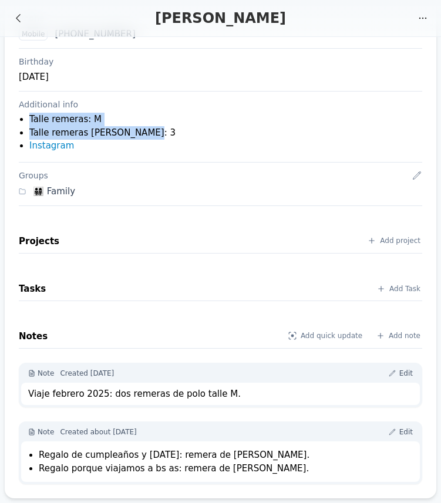
drag, startPoint x: 30, startPoint y: 118, endPoint x: 143, endPoint y: 128, distance: 113.1
click at [143, 128] on ul "Talle remeras: M Talle remeras ted baker: 3 Instagram" at bounding box center [221, 133] width 399 height 40
copy ul "Talle remeras: M Talle remeras ted baker: 3"
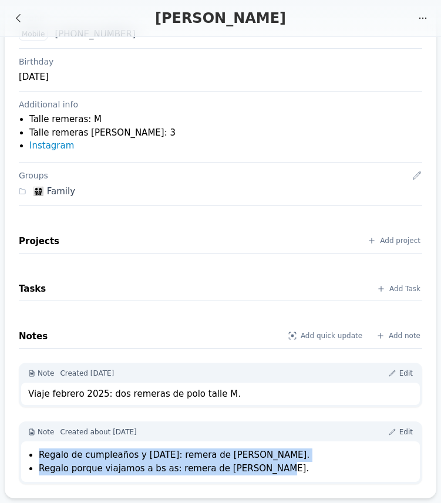
drag, startPoint x: 40, startPoint y: 456, endPoint x: 274, endPoint y: 470, distance: 233.9
click at [274, 470] on ul "Regalo de cumpleaños y navidad: remera de ted baker. Regalo porque viajamos a b…" at bounding box center [222, 461] width 381 height 26
copy ul "Regalo de cumpleaños y navidad: remera de ted baker. Regalo porque viajamos a b…"
click at [62, 395] on div "Viaje febrero 2025: dos remeras de polo talle M." at bounding box center [220, 393] width 384 height 13
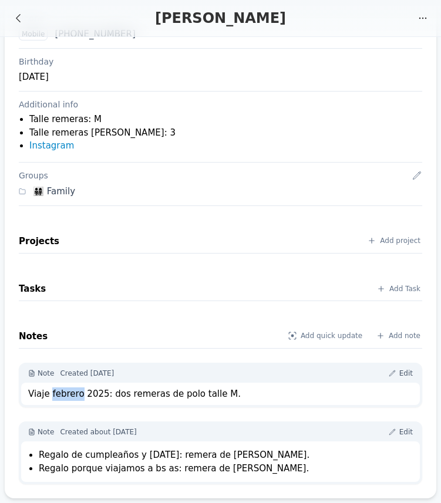
click at [62, 395] on div "Viaje febrero 2025: dos remeras de polo talle M." at bounding box center [220, 393] width 384 height 13
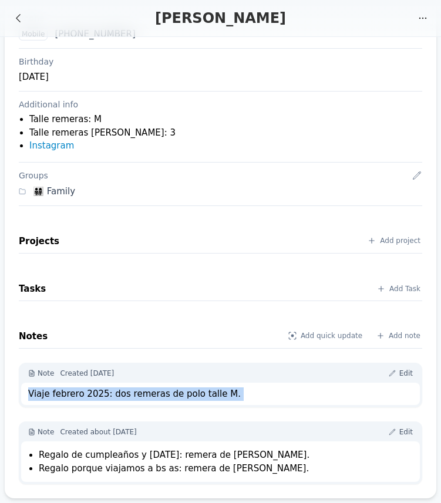
click at [62, 395] on div "Viaje febrero 2025: dos remeras de polo talle M." at bounding box center [220, 393] width 384 height 13
copy div "Viaje febrero 2025: dos remeras de polo talle M."
click at [10, 156] on div "Details Email Personal diego.cabrera.mla@gmail.com Phone Mobile +1 (549) 113-77…" at bounding box center [220, 211] width 431 height 574
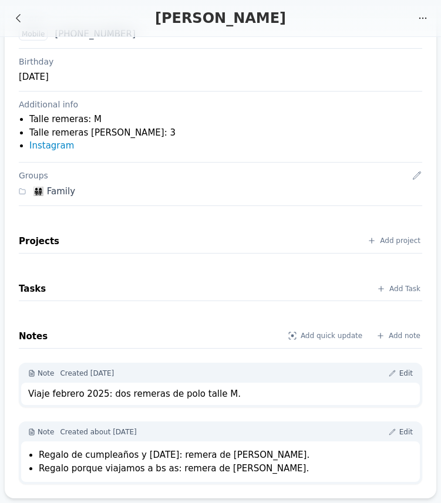
scroll to position [0, 0]
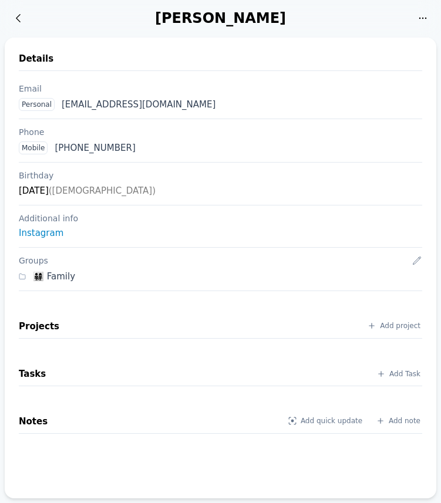
click at [200, 21] on div "[PERSON_NAME]" at bounding box center [221, 18] width 380 height 19
copy div "Diego"
click at [242, 21] on div "[PERSON_NAME]" at bounding box center [221, 18] width 380 height 19
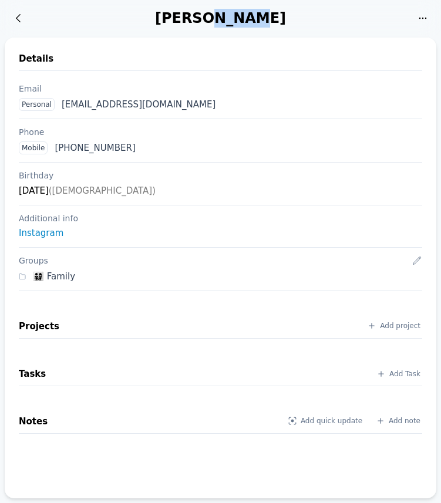
copy div "[PERSON_NAME]"
click at [172, 49] on div "Details Email Personal [EMAIL_ADDRESS][DOMAIN_NAME] Phone Mobile [PHONE_NUMBER]…" at bounding box center [220, 268] width 431 height 460
drag, startPoint x: 168, startPoint y: 104, endPoint x: 63, endPoint y: 107, distance: 105.0
click at [63, 107] on div "Personal [EMAIL_ADDRESS][DOMAIN_NAME]" at bounding box center [220, 104] width 412 height 22
copy div "[EMAIL_ADDRESS][DOMAIN_NAME]"
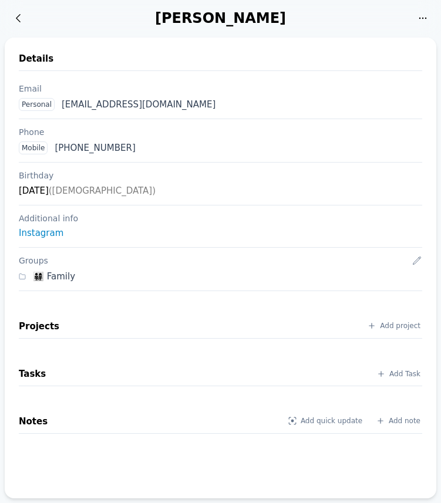
click at [205, 31] on div "[PERSON_NAME] Activity My favorites Edit Ask AI" at bounding box center [220, 18] width 441 height 36
drag, startPoint x: 140, startPoint y: 147, endPoint x: 56, endPoint y: 150, distance: 83.9
click at [56, 150] on div "Mobile [PHONE_NUMBER]" at bounding box center [220, 148] width 412 height 22
copy div "[PHONE_NUMBER]"
click at [14, 165] on div "Details Email Personal [EMAIL_ADDRESS][DOMAIN_NAME] Phone Mobile [PHONE_NUMBER]…" at bounding box center [220, 268] width 431 height 460
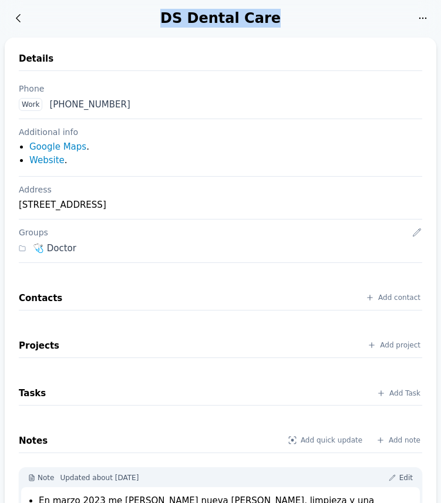
drag, startPoint x: 271, startPoint y: 18, endPoint x: 170, endPoint y: 19, distance: 101.5
click at [170, 19] on div "DS Dental Care" at bounding box center [221, 18] width 380 height 19
copy div "DS Dental Care"
click at [165, 55] on div "Details" at bounding box center [220, 61] width 403 height 19
click at [161, 100] on div "Work +1 (954) 456-2100" at bounding box center [220, 104] width 412 height 22
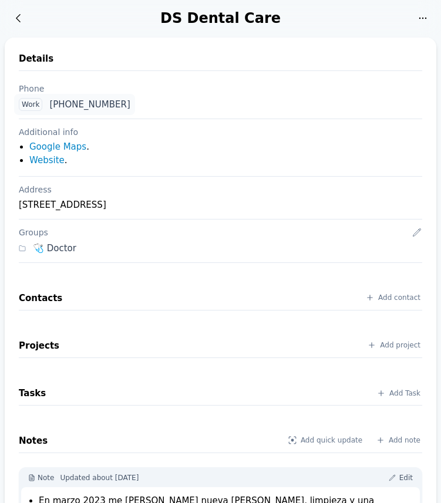
drag, startPoint x: 144, startPoint y: 104, endPoint x: 50, endPoint y: 105, distance: 93.9
click at [50, 105] on div "Work +1 (954) 456-2100" at bounding box center [220, 104] width 412 height 22
copy div "+1 (954) 456-2100"
drag, startPoint x: 20, startPoint y: 204, endPoint x: 319, endPoint y: 199, distance: 299.2
click at [319, 199] on div "2100 E Hallandale Beach Blvd Ste 304, Hallandale Beach, FL 33009" at bounding box center [220, 205] width 403 height 14
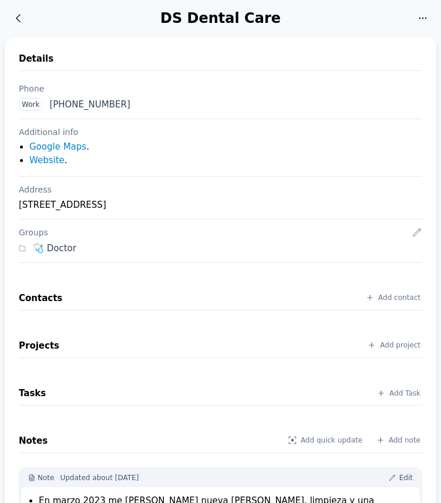
copy div "2100 E Hallandale Beach Blvd Ste 304, Hallandale Beach, FL 33009"
click at [27, 204] on div "2100 E Hallandale Beach Blvd Ste 304, Hallandale Beach, FL 33009" at bounding box center [220, 205] width 403 height 14
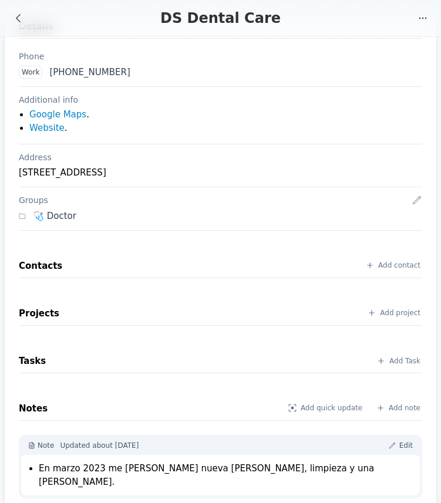
click at [164, 472] on li "En marzo 2023 me hice nueva corona, limpieza y una carie." at bounding box center [226, 475] width 374 height 26
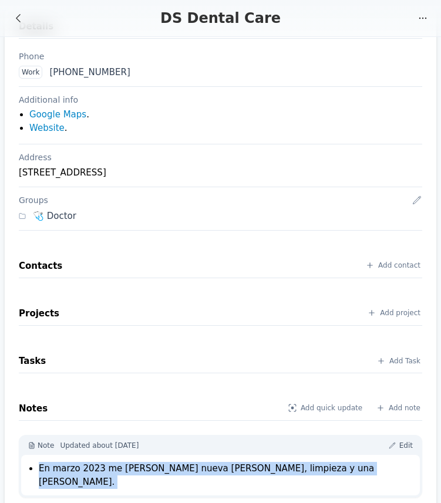
click at [164, 472] on li "En marzo 2023 me hice nueva corona, limpieza y una carie." at bounding box center [226, 475] width 374 height 26
copy body "En marzo 2023 me hice nueva corona, limpieza y una carie."
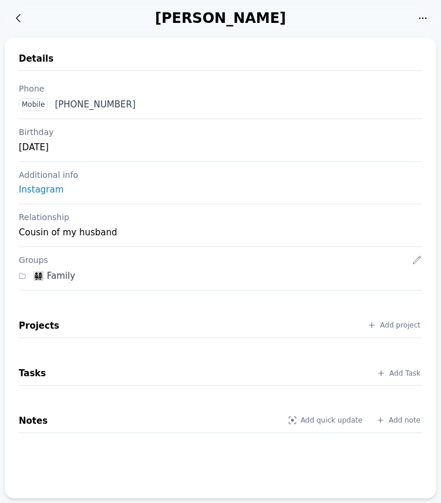
click at [196, 15] on div "[PERSON_NAME]" at bounding box center [221, 18] width 380 height 19
click at [196, 15] on div "Estefi Lavieri" at bounding box center [221, 18] width 380 height 19
copy div "Estefi"
click at [248, 13] on div "Estefi Lavieri" at bounding box center [221, 18] width 380 height 19
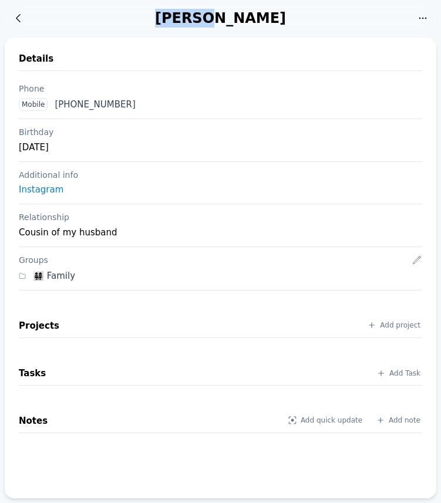
copy div "Lavieri"
click at [178, 46] on div "Details Phone Mobile +1 (549) 113-6976634 Birthday May 15 Additional info Insta…" at bounding box center [220, 268] width 431 height 460
drag, startPoint x: 155, startPoint y: 105, endPoint x: 56, endPoint y: 107, distance: 99.7
click at [56, 107] on div "Mobile +1 (549) 113-6976634" at bounding box center [220, 104] width 412 height 22
copy div "+1 (549) 113-6976634"
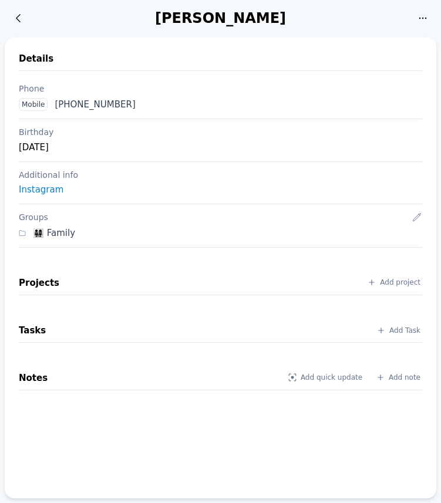
click at [202, 25] on div "Fabian Lavieri" at bounding box center [221, 18] width 380 height 19
copy div "Fabian"
click at [238, 18] on div "Fabian Lavieri" at bounding box center [221, 18] width 380 height 19
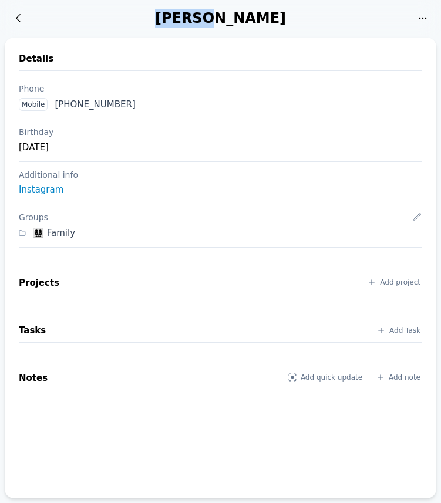
copy div "Lavieri"
click at [173, 57] on div "Details" at bounding box center [220, 61] width 403 height 19
drag, startPoint x: 155, startPoint y: 106, endPoint x: 56, endPoint y: 106, distance: 99.1
click at [56, 106] on div "Mobile +1 (549) 114-1926118" at bounding box center [220, 104] width 412 height 22
copy div "+1 (549) 114-1926118"
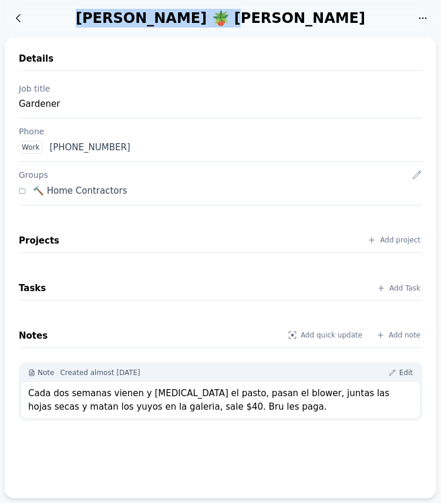
drag, startPoint x: 165, startPoint y: 17, endPoint x: 279, endPoint y: 14, distance: 113.2
click at [279, 14] on div "[PERSON_NAME] 🪴 [PERSON_NAME]" at bounding box center [221, 18] width 380 height 19
copy div "[PERSON_NAME] 🪴 [PERSON_NAME]"
click at [137, 20] on div "[PERSON_NAME] 🪴 [PERSON_NAME]" at bounding box center [221, 18] width 380 height 19
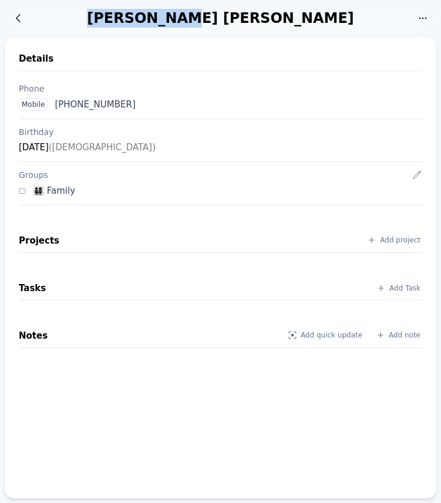
drag, startPoint x: 165, startPoint y: 18, endPoint x: 238, endPoint y: 15, distance: 72.8
click at [238, 15] on div "[PERSON_NAME] [PERSON_NAME]" at bounding box center [221, 18] width 380 height 19
copy div "[PERSON_NAME]"
click at [161, 47] on div "Details Phone Mobile [PHONE_NUMBER] Birthday [DATE] ([DEMOGRAPHIC_DATA]) Groups…" at bounding box center [220, 268] width 431 height 460
drag, startPoint x: 143, startPoint y: 104, endPoint x: 55, endPoint y: 109, distance: 87.5
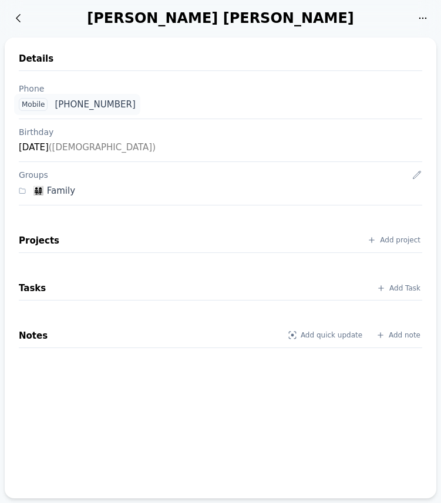
click at [55, 109] on div "Mobile +1 (954) 393-4073" at bounding box center [220, 104] width 412 height 22
copy div "+1 (954) 393-4073"
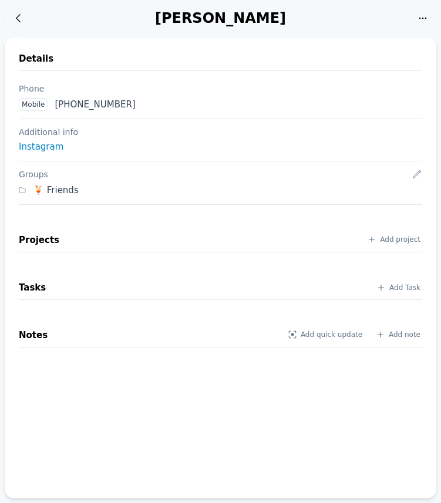
click at [191, 18] on div "Florencia Tarrio" at bounding box center [221, 18] width 380 height 19
copy div "Florencia"
click at [249, 24] on div "Florencia Tarrio" at bounding box center [221, 18] width 380 height 19
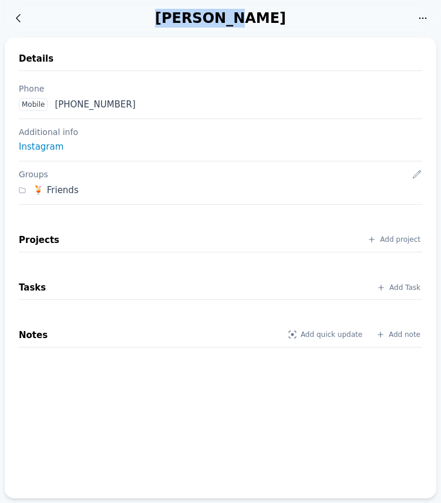
copy div "Tarrio"
click at [188, 50] on div "Details Phone Mobile +1 (549) 113-5977636 Additional info Instagram Groups 🍹 Fr…" at bounding box center [220, 268] width 431 height 460
drag, startPoint x: 154, startPoint y: 103, endPoint x: 56, endPoint y: 107, distance: 98.6
click at [56, 107] on div "Mobile +1 (549) 113-5977636" at bounding box center [220, 104] width 412 height 22
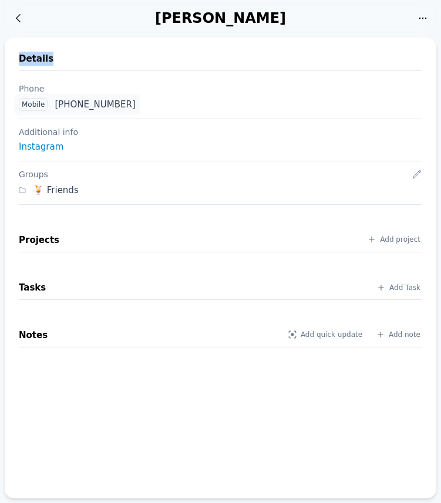
copy div "+1 (549) 113-5977636"
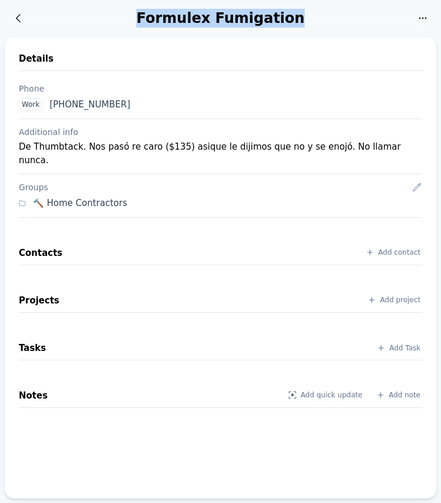
drag, startPoint x: 153, startPoint y: 17, endPoint x: 290, endPoint y: 23, distance: 136.8
click at [290, 23] on div "Formulex Fumigation" at bounding box center [221, 18] width 380 height 19
copy div "Formulex Fumigation"
click at [184, 52] on div "Details" at bounding box center [220, 61] width 403 height 19
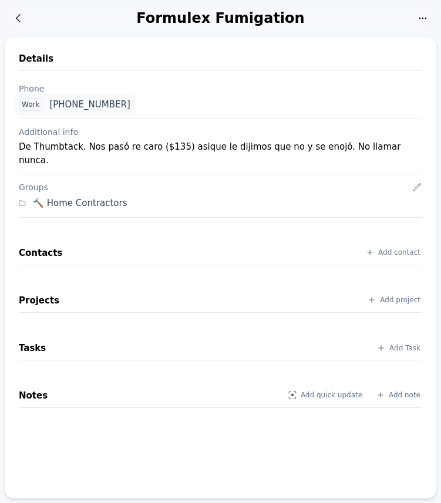
drag, startPoint x: 133, startPoint y: 106, endPoint x: 49, endPoint y: 108, distance: 84.5
click at [49, 108] on div "Work +1 (954) 558-8111" at bounding box center [220, 104] width 412 height 22
copy div "+1 (954) 558-8111"
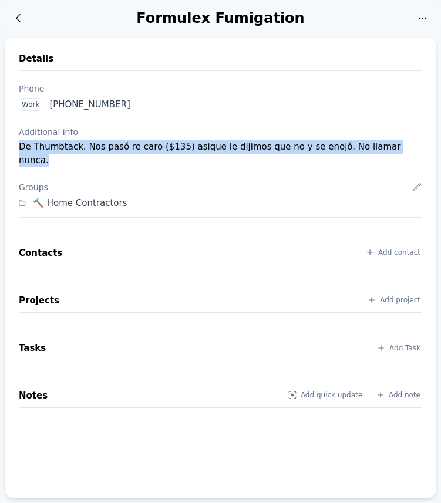
drag, startPoint x: 19, startPoint y: 146, endPoint x: 397, endPoint y: 141, distance: 378.4
click at [397, 141] on div "De Thumbtack. Nos pasó re caro ($135) asique le dijimos que no y se enojó. No l…" at bounding box center [220, 153] width 403 height 26
copy div "De Thumbtack. Nos pasó re caro ($135) asique le dijimos que no y se enojó. No l…"
click at [200, 21] on div "Formulex Fumigation" at bounding box center [221, 18] width 380 height 19
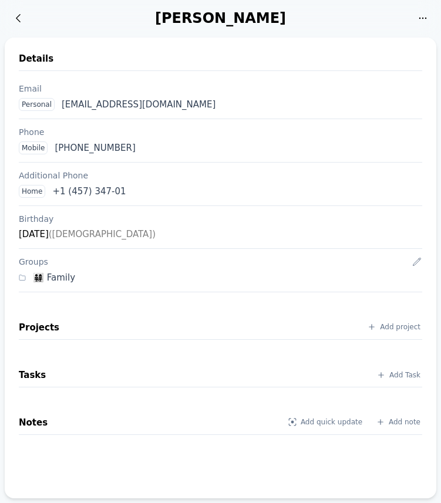
click at [195, 21] on div "[PERSON_NAME]" at bounding box center [221, 18] width 380 height 19
copy div "[PERSON_NAME]"
click at [261, 16] on div "[PERSON_NAME]" at bounding box center [221, 18] width 380 height 19
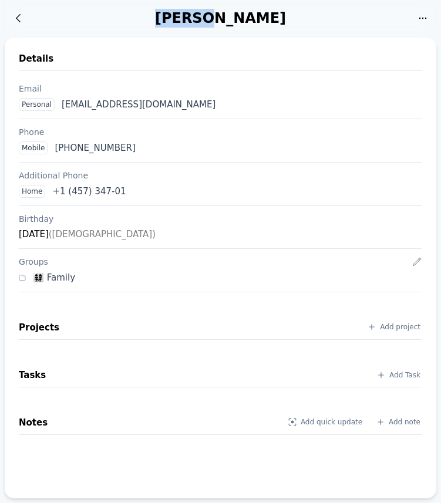
copy div "[PERSON_NAME]"
click at [208, 18] on div "[PERSON_NAME]" at bounding box center [221, 18] width 380 height 19
drag, startPoint x: 169, startPoint y: 104, endPoint x: 62, endPoint y: 107, distance: 107.4
click at [62, 107] on div "Personal [EMAIL_ADDRESS][DOMAIN_NAME]" at bounding box center [220, 104] width 412 height 22
copy div "frangou77@hotmail.com"
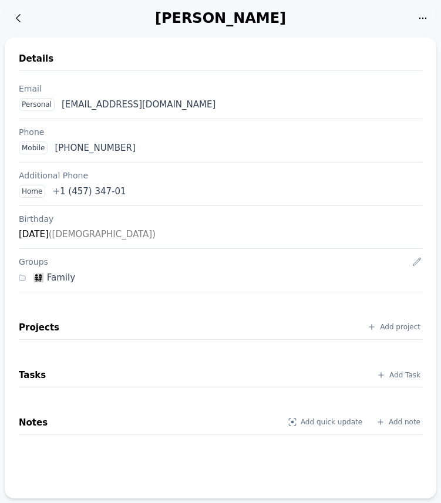
click at [205, 38] on div "Details Email Personal frangou77@hotmail.com Phone Mobile +1 (541) 167-3156594 …" at bounding box center [220, 268] width 431 height 460
drag, startPoint x: 153, startPoint y: 147, endPoint x: 55, endPoint y: 150, distance: 98.0
click at [55, 150] on div "Mobile +1 (541) 167-3156594" at bounding box center [220, 148] width 412 height 22
copy div "+1 (541) 167-3156594"
drag, startPoint x: 124, startPoint y: 189, endPoint x: 53, endPoint y: 196, distance: 71.3
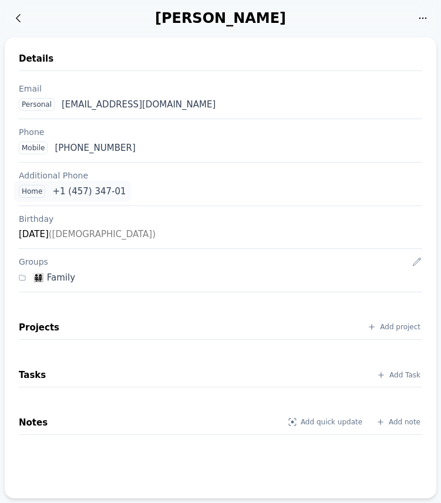
click at [53, 196] on div "Home +1 (457) 347-01" at bounding box center [220, 191] width 412 height 22
copy div "+1 (457) 347-01"
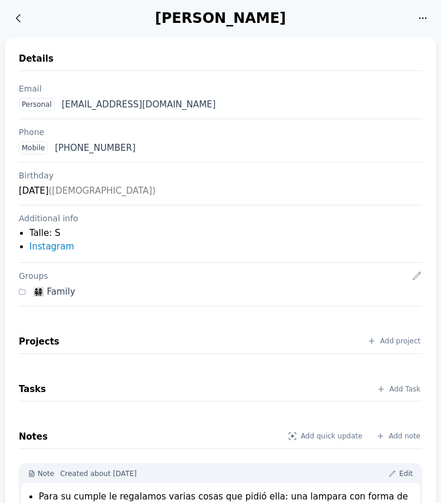
drag, startPoint x: 143, startPoint y: 19, endPoint x: 232, endPoint y: 18, distance: 88.6
click at [232, 18] on div "[PERSON_NAME]" at bounding box center [221, 18] width 380 height 19
copy div "[PERSON_NAME]"
click at [179, 42] on div "Details Email Personal [EMAIL_ADDRESS][DOMAIN_NAME] Phone Mobile [PHONE_NUMBER]…" at bounding box center [220, 289] width 431 height 502
drag, startPoint x: 178, startPoint y: 104, endPoint x: 63, endPoint y: 107, distance: 114.4
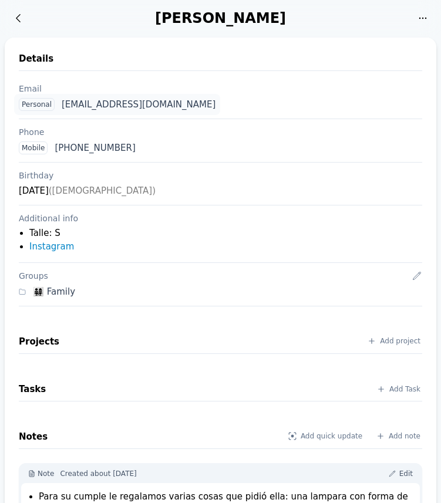
click at [63, 107] on div "Personal [EMAIL_ADDRESS][DOMAIN_NAME]" at bounding box center [220, 104] width 412 height 22
copy div "giulibvalentino@gmail.com"
click at [177, 53] on div "Details" at bounding box center [220, 61] width 403 height 19
drag, startPoint x: 144, startPoint y: 149, endPoint x: 55, endPoint y: 154, distance: 88.7
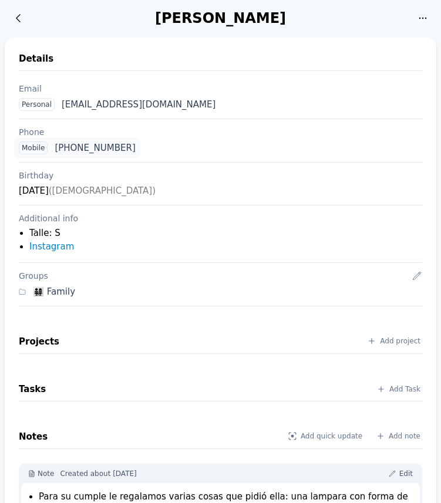
click at [55, 154] on div "Mobile +1 (754) 802-0332" at bounding box center [220, 148] width 412 height 22
copy div "+1 (754) 802-0332"
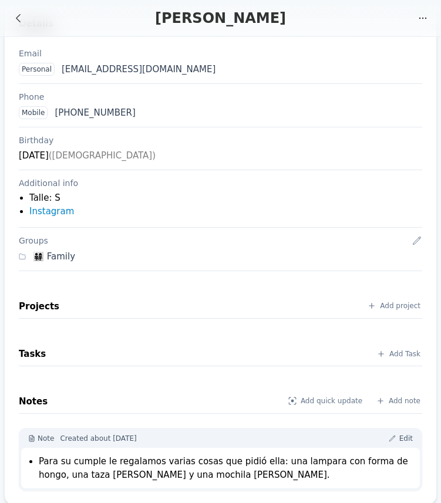
scroll to position [42, 0]
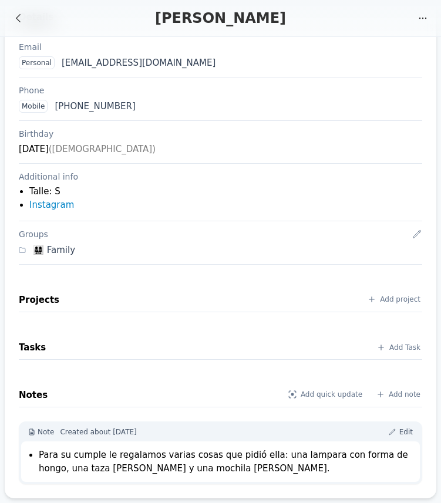
click at [37, 191] on li "Talle: S" at bounding box center [225, 191] width 392 height 13
copy li "Talle: S"
click at [63, 453] on li "Para su cumple le regalamos varias cosas que pidió ella: una lampara con forma …" at bounding box center [226, 461] width 374 height 26
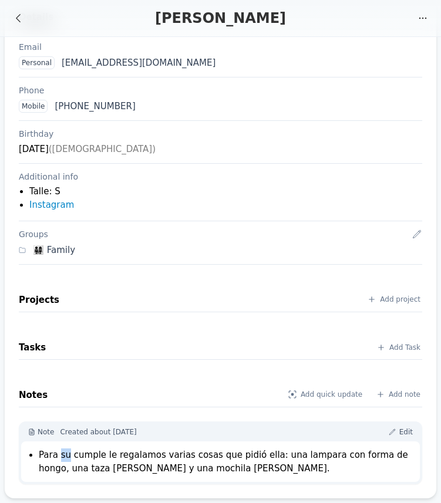
click at [63, 453] on li "Para su cumple le regalamos varias cosas que pidió ella: una lampara con forma …" at bounding box center [226, 461] width 374 height 26
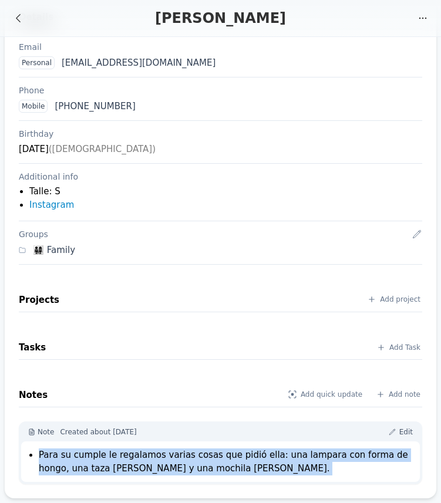
click at [63, 453] on li "Para su cumple le regalamos varias cosas que pidió ella: una lampara con forma …" at bounding box center [226, 461] width 374 height 26
copy body "Para su cumple le regalamos varias cosas que pidió ella: una lampara con forma …"
click at [6, 95] on div "Details Email Personal giulibvalentino@gmail.com Phone Mobile +1 (754) 802-0332…" at bounding box center [220, 247] width 431 height 502
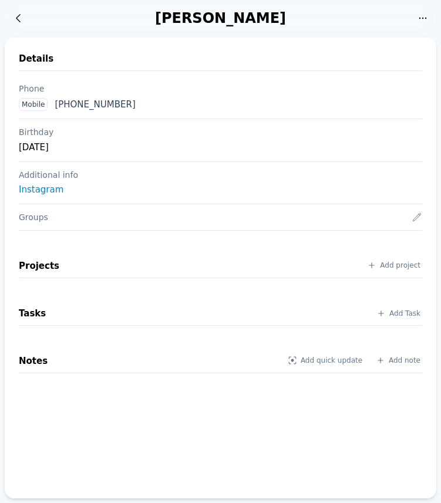
click at [186, 22] on div "[PERSON_NAME]" at bounding box center [221, 18] width 380 height 19
click at [246, 18] on div "[PERSON_NAME]" at bounding box center [221, 18] width 380 height 19
click at [155, 50] on div "Details Phone Mobile [PHONE_NUMBER] Birthday [DATE] Additional info Instagram G…" at bounding box center [220, 268] width 431 height 460
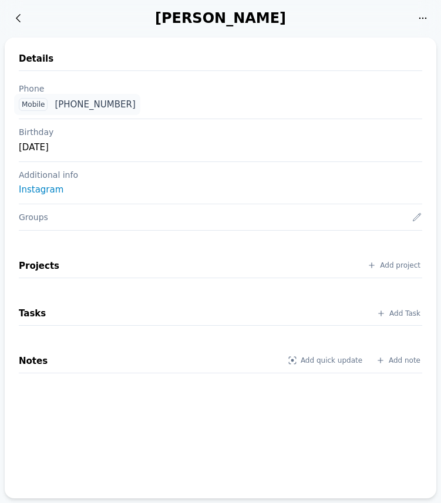
drag, startPoint x: 153, startPoint y: 103, endPoint x: 56, endPoint y: 107, distance: 97.5
click at [56, 107] on div "Mobile [PHONE_NUMBER]" at bounding box center [220, 104] width 412 height 22
copy div "[PHONE_NUMBER]"
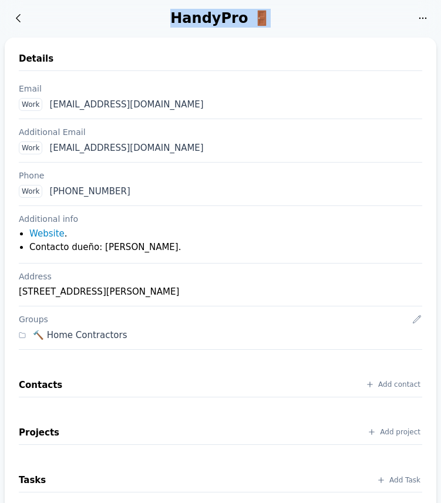
drag, startPoint x: 181, startPoint y: 19, endPoint x: 272, endPoint y: 18, distance: 91.5
click at [272, 18] on div "HandyPro 🚪" at bounding box center [221, 18] width 380 height 19
copy div "HandyPro 🚪"
click at [213, 65] on div "Details" at bounding box center [220, 61] width 403 height 19
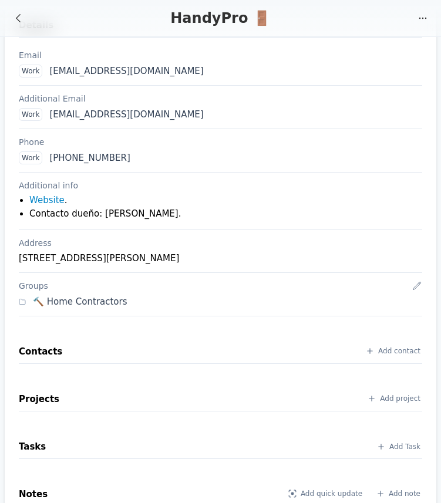
scroll to position [35, 0]
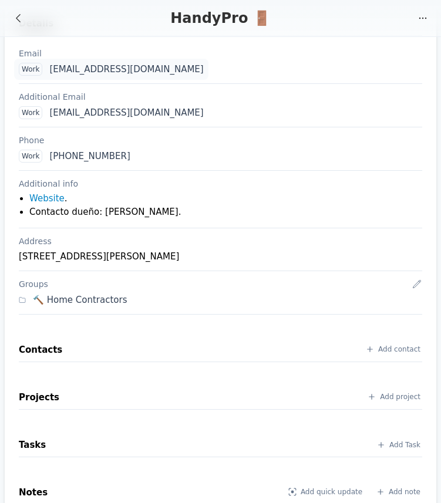
drag, startPoint x: 171, startPoint y: 69, endPoint x: 50, endPoint y: 74, distance: 121.5
click at [50, 74] on div "Work dpostrasija@handypro.com" at bounding box center [220, 69] width 412 height 22
copy div "dpostrasija@handypro.com"
click at [190, 44] on div "Email Work dpostrasija@handypro.com" at bounding box center [220, 61] width 403 height 43
drag, startPoint x: 171, startPoint y: 113, endPoint x: 51, endPoint y: 117, distance: 120.3
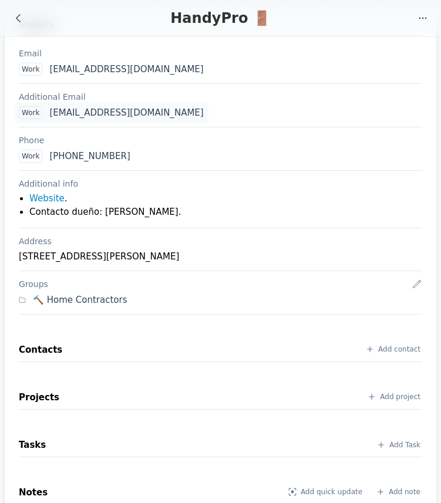
click at [50, 117] on div "Work hpsupport@handypro.com" at bounding box center [220, 112] width 412 height 22
copy div "hpsupport@handypro.com"
click at [202, 65] on div "Work dpostrasija@handypro.com" at bounding box center [220, 69] width 412 height 22
drag, startPoint x: 142, startPoint y: 155, endPoint x: 52, endPoint y: 160, distance: 90.5
click at [52, 160] on div "Work +1 (954) 519-5050" at bounding box center [220, 156] width 412 height 22
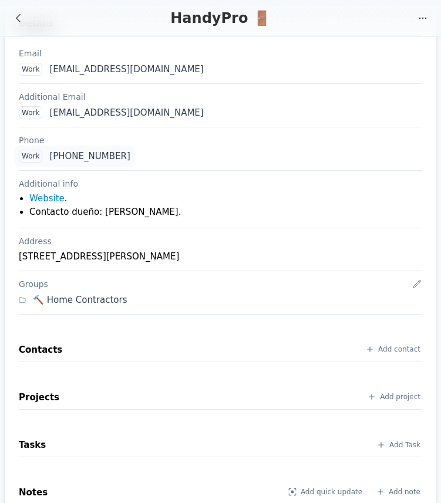
copy div "+1 (954) 519-5050"
click at [157, 256] on div "1500 Weston Rd Weston FL USA" at bounding box center [220, 256] width 403 height 14
drag, startPoint x: 148, startPoint y: 257, endPoint x: 19, endPoint y: 257, distance: 129.0
click at [19, 257] on div "1500 Weston Rd Weston FL USA" at bounding box center [220, 256] width 403 height 14
copy div "1500 Weston Rd Weston FL USA"
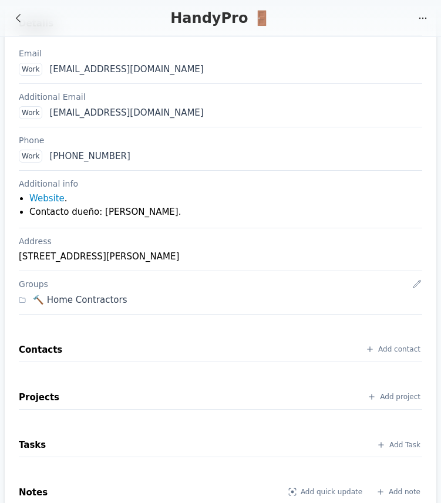
click at [141, 212] on li "Contacto dueño: Dario Postrasija." at bounding box center [225, 211] width 392 height 13
copy div "Contacto dueño: Dario Postrasija."
click at [11, 217] on div "Details Email Work dpostrasija@handypro.com Additional Email Work hpsupport@han…" at bounding box center [220, 303] width 431 height 602
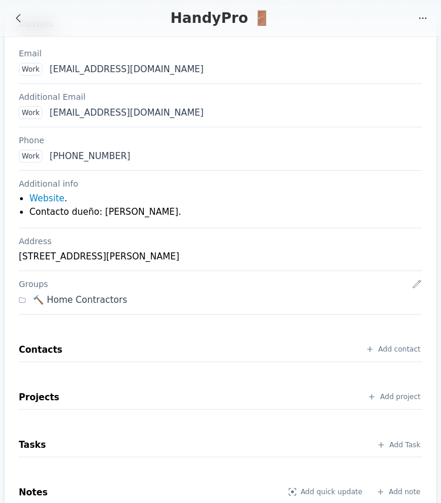
scroll to position [141, 0]
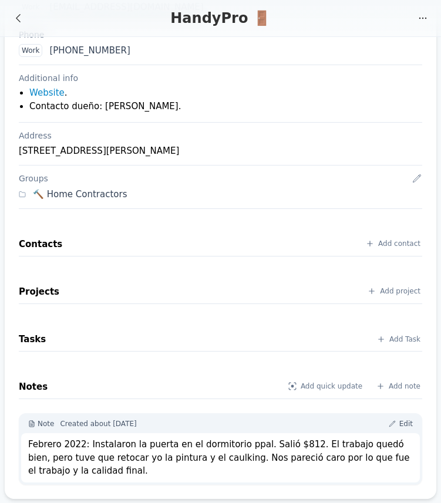
click at [111, 456] on div "Febrero 2022: Instalaron la puerta en el dormitorio ppal. Salió $812. El trabaj…" at bounding box center [220, 458] width 384 height 40
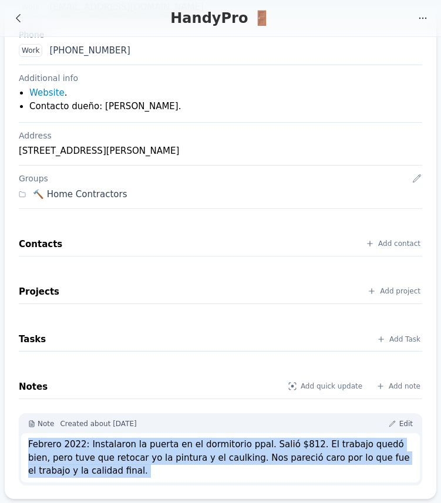
click at [111, 456] on div "Febrero 2022: Instalaron la puerta en el dormitorio ppal. Salió $812. El trabaj…" at bounding box center [220, 458] width 384 height 40
copy body "Febrero 2022: Instalaron la puerta en el dormitorio ppal. Salió $812. El trabaj…"
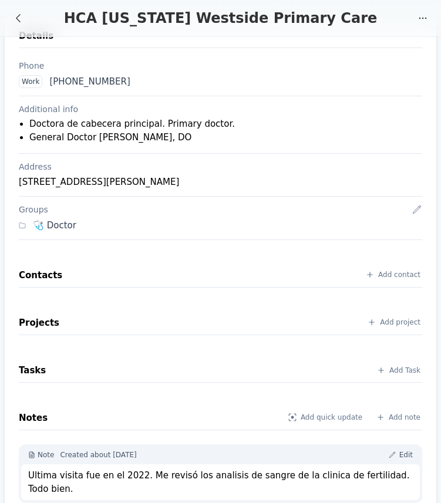
scroll to position [41, 0]
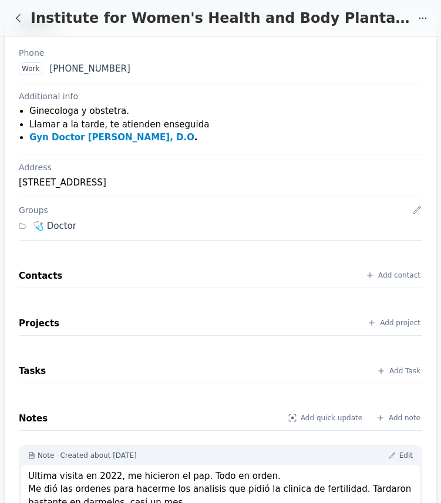
scroll to position [67, 0]
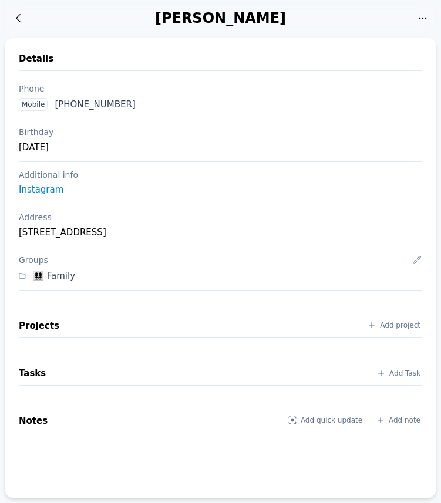
click at [209, 19] on div "[PERSON_NAME]" at bounding box center [221, 18] width 380 height 19
copy div "[PERSON_NAME]"
click at [241, 22] on div "[PERSON_NAME]" at bounding box center [221, 18] width 380 height 19
click at [241, 22] on div "Justin Poe" at bounding box center [221, 18] width 380 height 19
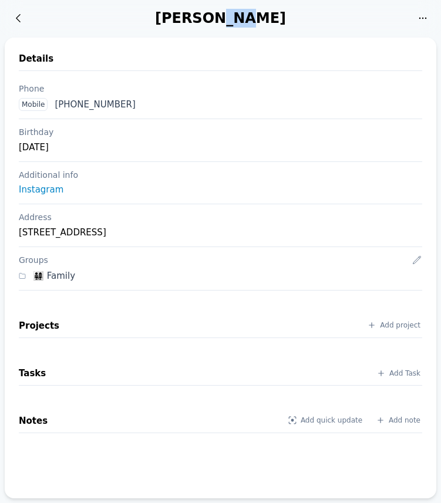
copy div "Poe"
click at [187, 35] on div "Justin Poe Activity My favorites Edit Ask AI" at bounding box center [220, 18] width 441 height 36
drag, startPoint x: 143, startPoint y: 103, endPoint x: 56, endPoint y: 104, distance: 86.2
click at [56, 104] on div "Mobile +1 (954) 895-2681" at bounding box center [220, 104] width 412 height 22
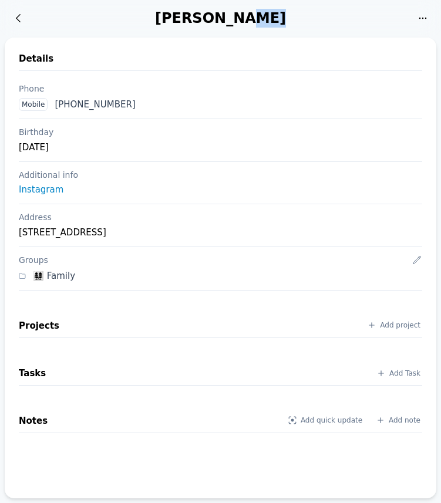
copy div "+1 (954) 895-2681"
drag, startPoint x: 18, startPoint y: 231, endPoint x: 344, endPoint y: 229, distance: 325.5
click at [344, 229] on div "2900 Nw 42nd Ave Apt 207 Building A Coconut Creek FL 33066 United States" at bounding box center [220, 232] width 403 height 14
copy div "2900 Nw 42nd Ave Apt 207 Building A Coconut Creek FL 33066 United States"
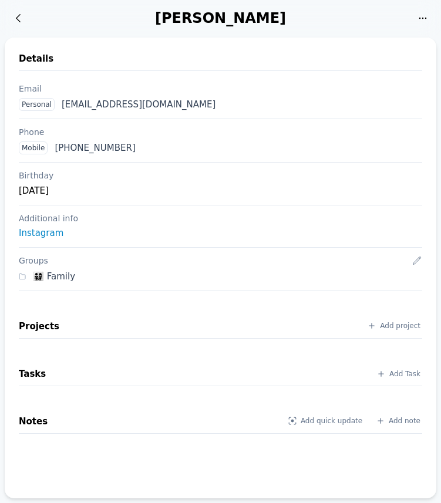
click at [200, 19] on div "Marcos Bauer" at bounding box center [221, 18] width 380 height 19
copy div "Marcos"
click at [249, 19] on div "[PERSON_NAME]" at bounding box center [221, 18] width 380 height 19
click at [249, 19] on div "Marcos Bauer" at bounding box center [221, 18] width 380 height 19
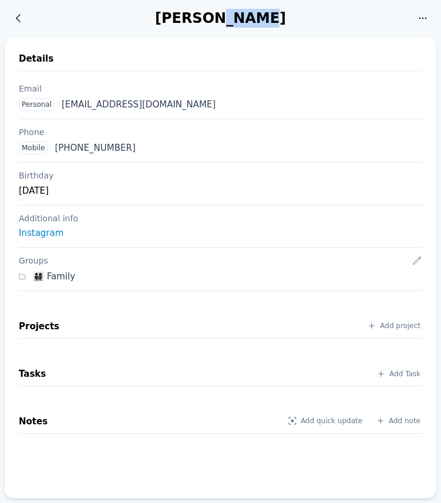
copy div "Bauer"
click at [204, 35] on div "Marcos Bauer Activity My favorites Edit Ask AI" at bounding box center [220, 18] width 441 height 36
drag, startPoint x: 172, startPoint y: 106, endPoint x: 62, endPoint y: 108, distance: 109.7
click at [62, 108] on div "Personal mctiger24@hotmail.com" at bounding box center [220, 104] width 412 height 22
copy div "mctiger24@hotmail.com"
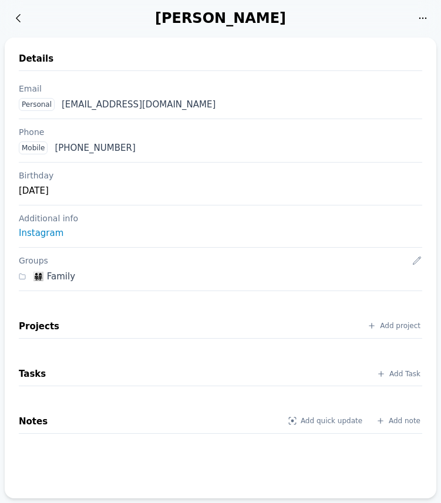
click at [219, 43] on div "Details Email Personal mctiger24@hotmail.com Phone Mobile +1 (595) 971-259821 B…" at bounding box center [220, 268] width 431 height 460
drag, startPoint x: 151, startPoint y: 145, endPoint x: 55, endPoint y: 151, distance: 95.8
click at [55, 151] on div "Mobile +1 (595) 971-259821" at bounding box center [220, 148] width 412 height 22
copy div "+1 (595) 971-259821"
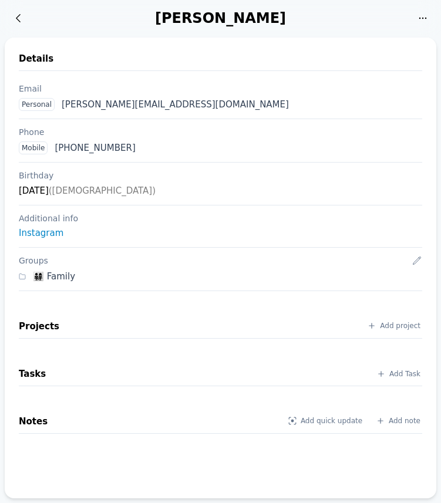
click at [219, 21] on div "[PERSON_NAME]" at bounding box center [221, 18] width 380 height 19
click at [215, 44] on div "Details Email Personal [PERSON_NAME][EMAIL_ADDRESS][DOMAIN_NAME] Phone Mobile […" at bounding box center [220, 268] width 431 height 460
drag, startPoint x: 200, startPoint y: 105, endPoint x: 63, endPoint y: 104, distance: 137.3
click at [63, 104] on div "Personal [PERSON_NAME][EMAIL_ADDRESS][DOMAIN_NAME]" at bounding box center [220, 104] width 412 height 22
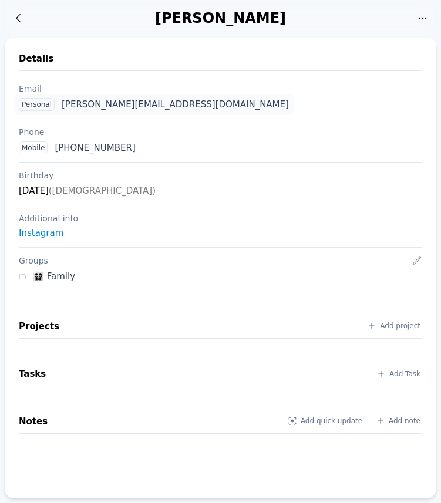
copy div "[PERSON_NAME][EMAIL_ADDRESS][DOMAIN_NAME]"
click at [209, 67] on div "Details" at bounding box center [220, 61] width 403 height 19
drag, startPoint x: 141, startPoint y: 145, endPoint x: 56, endPoint y: 148, distance: 85.1
click at [56, 148] on div "Mobile [PHONE_NUMBER]" at bounding box center [220, 148] width 412 height 22
copy div "[PHONE_NUMBER]"
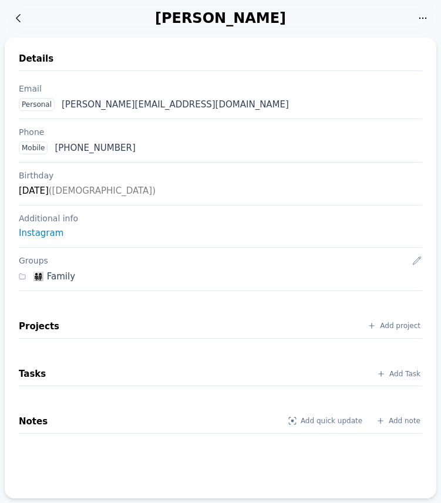
click at [170, 26] on div "[PERSON_NAME]" at bounding box center [221, 18] width 380 height 19
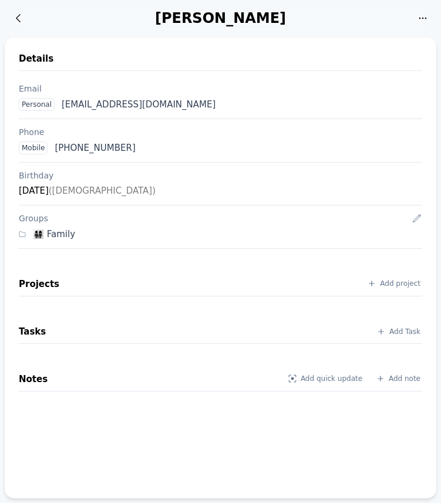
click at [194, 18] on div "[PERSON_NAME]" at bounding box center [221, 18] width 380 height 19
click at [194, 18] on div "Mariane Bauer" at bounding box center [221, 18] width 380 height 19
copy div "Mariane"
click at [197, 45] on div "Details Email Personal marianebauer@hotmail.com Phone Mobile +1 (595) 971-14044…" at bounding box center [220, 268] width 431 height 460
drag, startPoint x: 181, startPoint y: 103, endPoint x: 62, endPoint y: 107, distance: 119.7
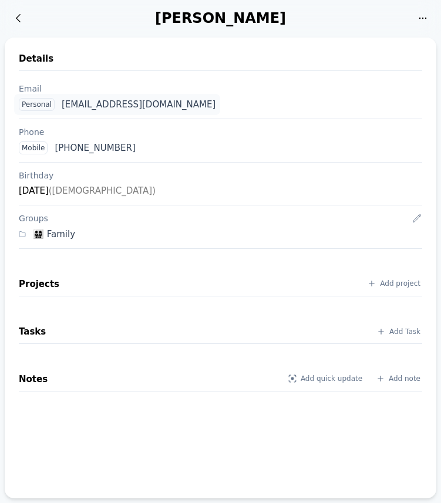
click at [62, 107] on div "Personal marianebauer@hotmail.com" at bounding box center [220, 104] width 412 height 22
copy div "marianebauer@hotmail.com"
click at [165, 39] on div "Details Email Personal marianebauer@hotmail.com Phone Mobile +1 (595) 971-14044…" at bounding box center [220, 268] width 431 height 460
drag, startPoint x: 150, startPoint y: 148, endPoint x: 55, endPoint y: 150, distance: 95.0
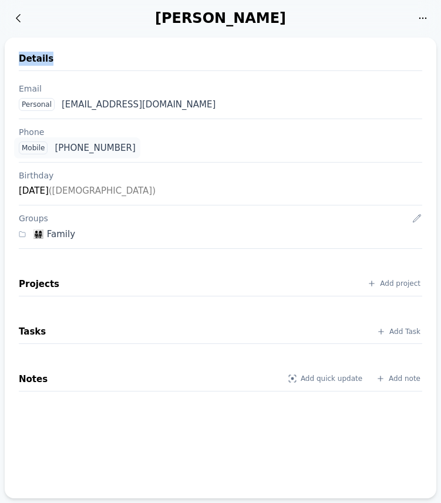
click at [55, 150] on div "Mobile +1 (595) 971-140440" at bounding box center [220, 148] width 412 height 22
copy div "+1 (595) 971-140440"
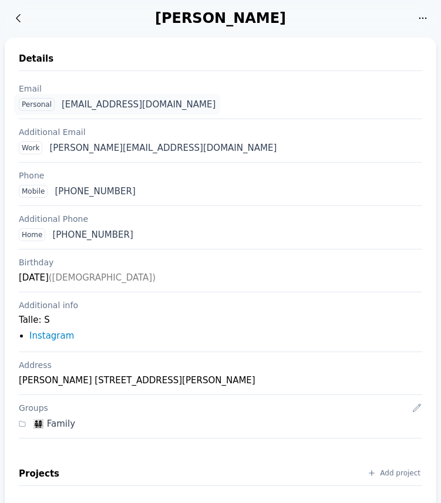
drag, startPoint x: 187, startPoint y: 103, endPoint x: 62, endPoint y: 110, distance: 125.2
click at [62, 110] on div "Personal [EMAIL_ADDRESS][DOMAIN_NAME]" at bounding box center [220, 104] width 412 height 22
copy div "[EMAIL_ADDRESS][DOMAIN_NAME]"
drag, startPoint x: 172, startPoint y: 149, endPoint x: 50, endPoint y: 150, distance: 122.6
click at [50, 150] on div "Work m.bauer@baugroup.com.ar" at bounding box center [220, 148] width 412 height 22
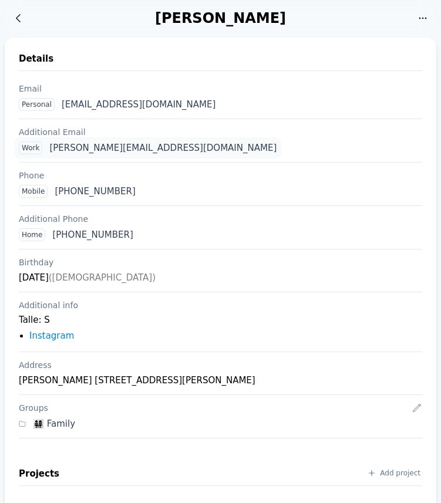
copy div "m.bauer@baugroup.com.ar"
click at [171, 185] on div "Mobile +1 (541) 141-936180" at bounding box center [220, 191] width 412 height 22
drag, startPoint x: 156, startPoint y: 188, endPoint x: 56, endPoint y: 192, distance: 100.4
click at [56, 192] on div "Mobile +1 (541) 141-936180" at bounding box center [220, 191] width 412 height 22
copy div "+1 (541) 141-936180"
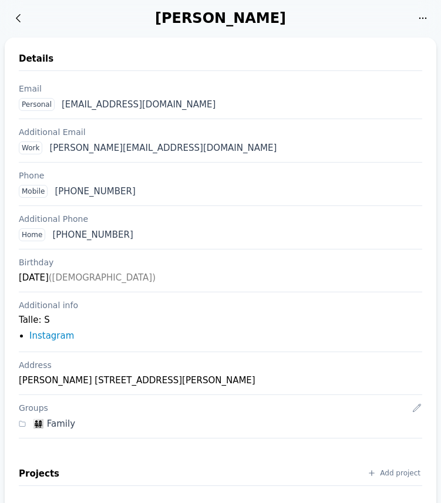
click at [176, 191] on div "Mobile +1 (541) 141-936180" at bounding box center [220, 191] width 412 height 22
drag, startPoint x: 150, startPoint y: 236, endPoint x: 52, endPoint y: 238, distance: 98.6
click at [52, 238] on div "Home +1 (541) 147-631862" at bounding box center [220, 234] width 412 height 22
copy div "+1 (541) 147-631862"
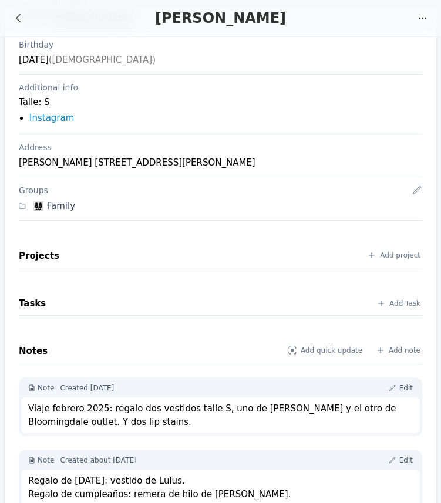
scroll to position [254, 0]
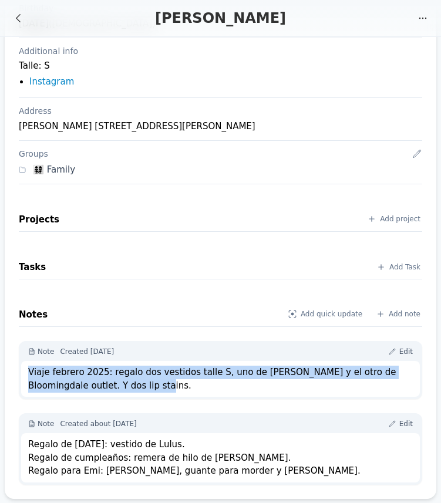
drag, startPoint x: 29, startPoint y: 372, endPoint x: 123, endPoint y: 384, distance: 94.6
click at [123, 384] on div "Viaje febrero 2025: regalo dos vestidos talle S, uno de Francesca y el otro de …" at bounding box center [220, 378] width 384 height 26
copy div "Viaje febrero 2025: regalo dos vestidos talle S, uno de Francesca y el otro de …"
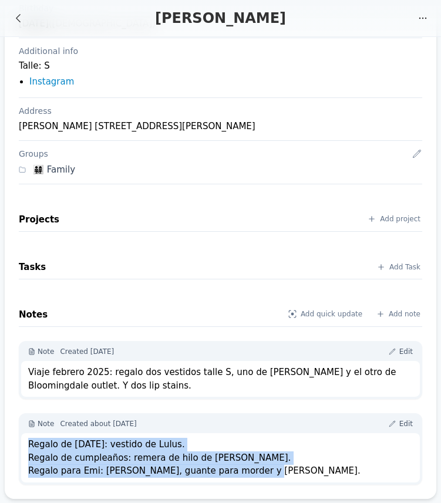
drag, startPoint x: 29, startPoint y: 445, endPoint x: 252, endPoint y: 470, distance: 224.4
click at [252, 470] on div "Regalo de navidad: vestido de Lulus. Regalo de cumpleaños: remera de hilo de An…" at bounding box center [220, 458] width 384 height 40
copy div "Regalo de navidad: vestido de Lulus. Regalo de cumpleaños: remera de hilo de An…"
click at [15, 246] on div "Details Email Personal mari_bauer24@hotmail.com Additional Email Work m.bauer@b…" at bounding box center [220, 141] width 431 height 715
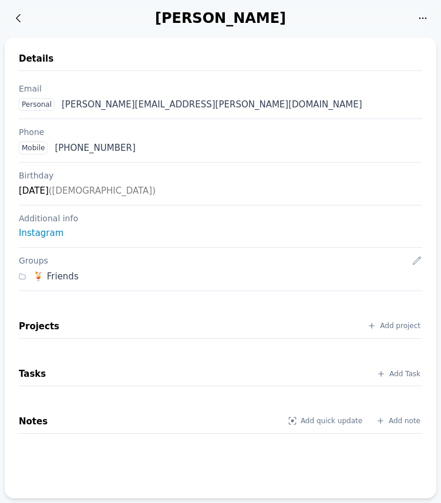
click at [9, 67] on div "Details Email Personal [PERSON_NAME][EMAIL_ADDRESS][PERSON_NAME][DOMAIN_NAME] P…" at bounding box center [220, 268] width 431 height 460
click at [182, 53] on div "Details" at bounding box center [220, 61] width 403 height 19
drag, startPoint x: 187, startPoint y: 104, endPoint x: 59, endPoint y: 110, distance: 127.4
click at [59, 110] on div "Personal [PERSON_NAME][EMAIL_ADDRESS][PERSON_NAME][DOMAIN_NAME]" at bounding box center [220, 104] width 412 height 22
copy div "[PERSON_NAME][EMAIL_ADDRESS][PERSON_NAME][DOMAIN_NAME]"
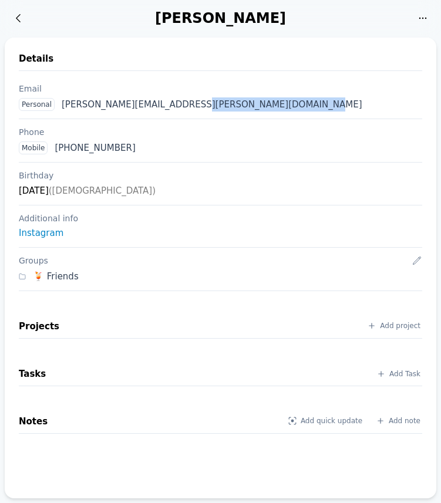
click at [196, 120] on div "Phone Mobile [PHONE_NUMBER]" at bounding box center [220, 139] width 403 height 43
drag, startPoint x: 155, startPoint y: 146, endPoint x: 55, endPoint y: 152, distance: 99.9
click at [55, 152] on div "Mobile [PHONE_NUMBER]" at bounding box center [220, 148] width 412 height 22
copy div "[PHONE_NUMBER]"
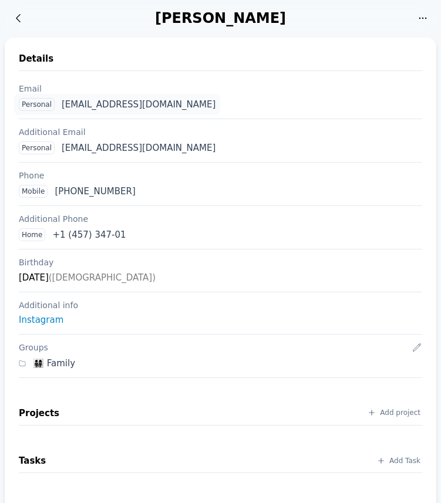
drag, startPoint x: 202, startPoint y: 106, endPoint x: 63, endPoint y: 106, distance: 139.0
click at [63, 106] on div "Personal paulish_desimone@hotmail.com" at bounding box center [220, 104] width 412 height 22
copy div "paulish_desimone@hotmail.com"
click at [222, 45] on div "Details Email Personal paulish_desimone@hotmail.com Additional Email Personal p…" at bounding box center [220, 293] width 431 height 511
drag, startPoint x: 184, startPoint y: 148, endPoint x: 63, endPoint y: 149, distance: 121.4
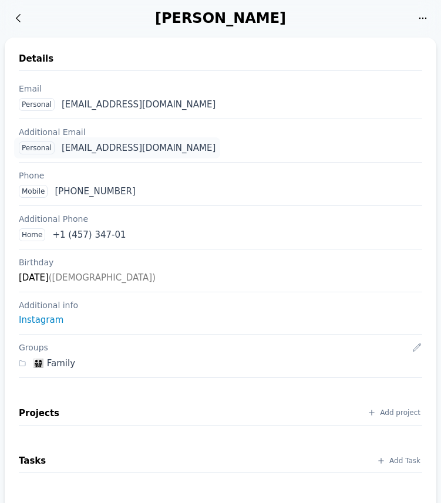
click at [63, 149] on div "Personal paudesimone@hotmail.com" at bounding box center [220, 148] width 412 height 22
copy div "paudesimone@hotmail.com"
click at [215, 190] on div "Mobile +1 (541) 167-315643" at bounding box center [220, 191] width 412 height 22
drag, startPoint x: 150, startPoint y: 189, endPoint x: 54, endPoint y: 194, distance: 95.7
click at [54, 194] on div "Mobile +1 (541) 167-315643" at bounding box center [220, 191] width 412 height 22
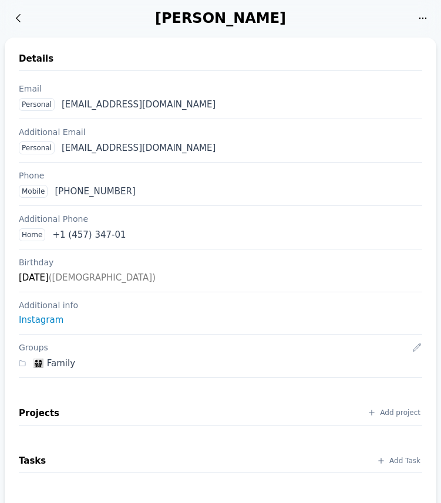
copy div "+1 (541) 167-315643"
click at [153, 230] on div "Home +1 (457) 347-01" at bounding box center [220, 234] width 412 height 22
drag, startPoint x: 128, startPoint y: 235, endPoint x: 53, endPoint y: 236, distance: 74.5
click at [53, 236] on div "Home +1 (457) 347-01" at bounding box center [220, 234] width 412 height 22
copy div "+1 (457) 347-01"
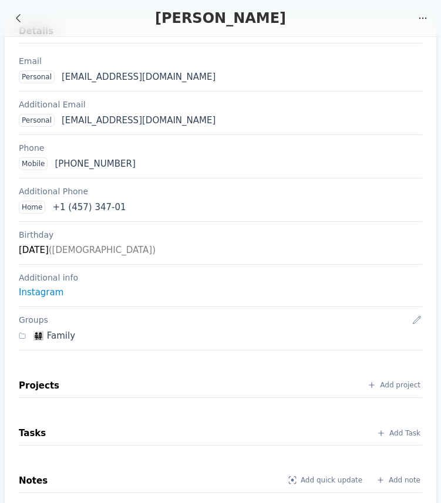
scroll to position [50, 0]
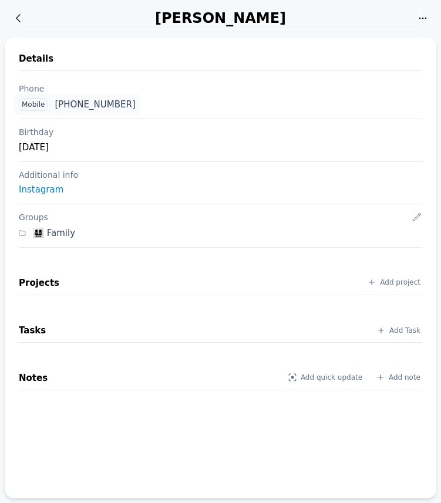
drag, startPoint x: 160, startPoint y: 101, endPoint x: 56, endPoint y: 105, distance: 103.9
click at [56, 105] on div "Mobile [PHONE_NUMBER]" at bounding box center [220, 104] width 412 height 22
copy div "[PHONE_NUMBER]"
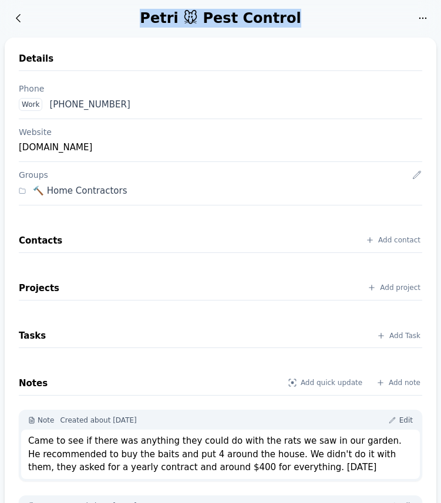
drag, startPoint x: 157, startPoint y: 19, endPoint x: 304, endPoint y: 20, distance: 146.6
click at [304, 20] on div "Petri 🐭 Pest Control" at bounding box center [221, 18] width 380 height 19
copy div "Petri 🐭 Pest Control"
click at [134, 11] on div "Petri 🐭 Pest Control" at bounding box center [221, 18] width 380 height 19
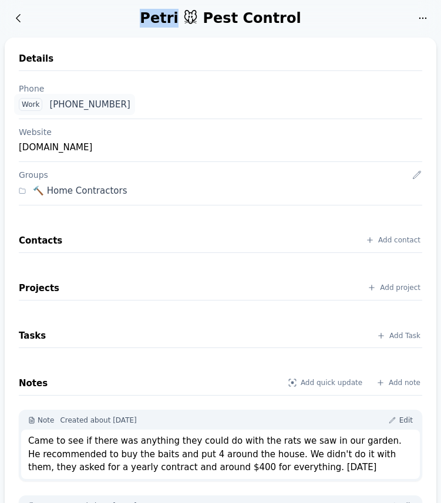
drag, startPoint x: 152, startPoint y: 105, endPoint x: 50, endPoint y: 106, distance: 101.5
click at [50, 106] on div "Work [PHONE_NUMBER]" at bounding box center [220, 104] width 412 height 22
copy div "[PHONE_NUMBER]"
click at [211, 140] on div "[DOMAIN_NAME]" at bounding box center [220, 147] width 403 height 14
drag, startPoint x: 146, startPoint y: 145, endPoint x: 15, endPoint y: 151, distance: 131.5
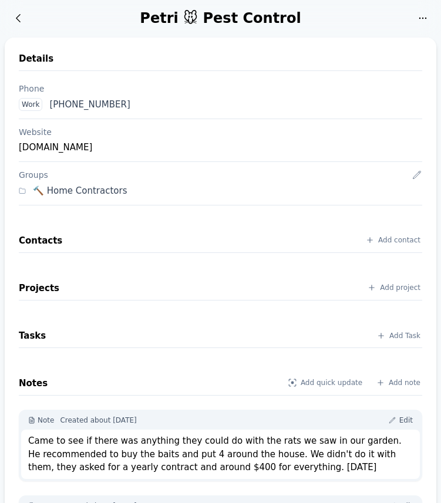
click at [15, 151] on div "Details Phone Work [PHONE_NUMBER] Website [DOMAIN_NAME] Groups 🔨 Home Contracto…" at bounding box center [220, 296] width 431 height 516
copy div "[DOMAIN_NAME]"
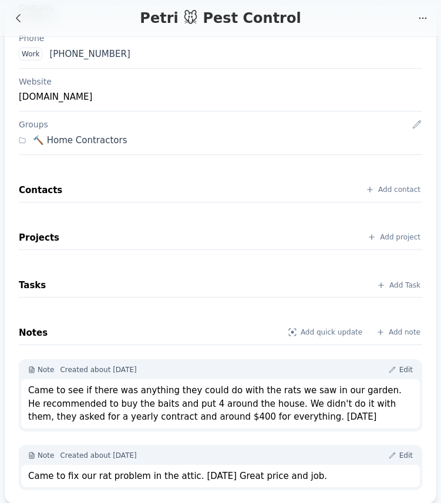
scroll to position [56, 0]
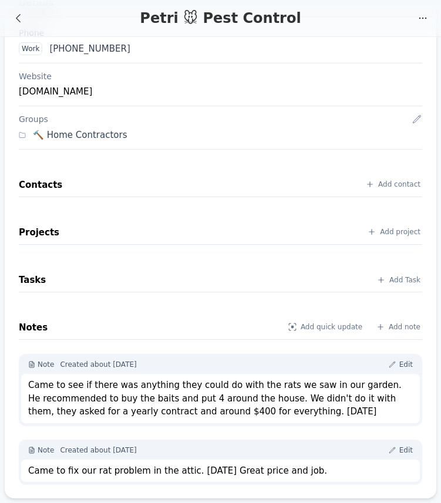
drag, startPoint x: 29, startPoint y: 382, endPoint x: 352, endPoint y: 409, distance: 323.7
click at [352, 409] on div "Came to see if there was anything they could do with the rats we saw in our gar…" at bounding box center [220, 398] width 384 height 40
copy div "Came to see if there was anything they could do with the rats we saw in our gar…"
click at [97, 468] on div "Came to fix our rat problem in the attic. [DATE] Great price and job." at bounding box center [220, 470] width 384 height 13
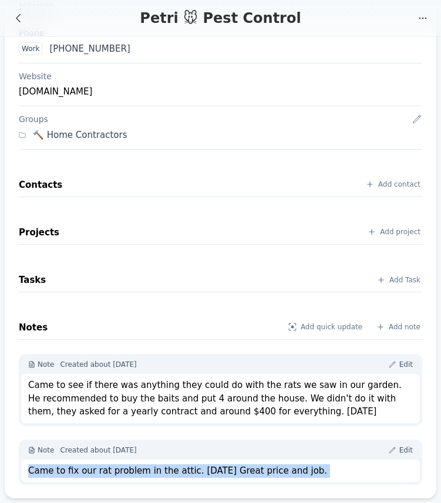
click at [97, 468] on div "Came to fix our rat problem in the attic. [DATE] Great price and job." at bounding box center [220, 470] width 384 height 13
copy body "Came to fix our rat problem in the attic. [DATE] Great price and job."
click at [235, 19] on div "Petri 🐭 Pest Control" at bounding box center [221, 18] width 380 height 19
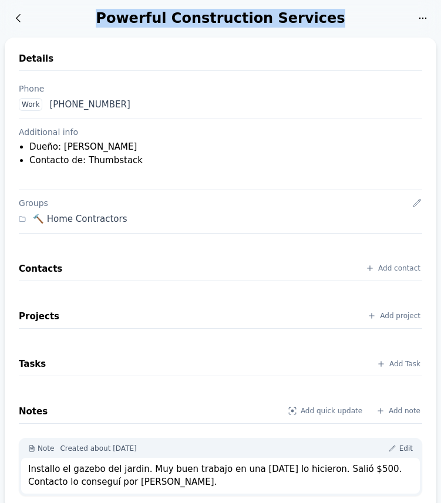
drag, startPoint x: 121, startPoint y: 17, endPoint x: 324, endPoint y: 18, distance: 203.5
click at [324, 18] on div "Powerful Construction Services" at bounding box center [221, 18] width 380 height 19
copy div "Powerful Construction Services"
drag, startPoint x: 142, startPoint y: 102, endPoint x: 50, endPoint y: 106, distance: 91.6
click at [50, 106] on div "Work [PHONE_NUMBER]" at bounding box center [220, 104] width 412 height 22
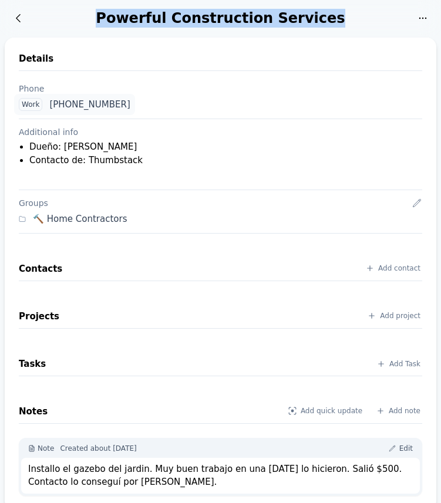
copy div "[PHONE_NUMBER]"
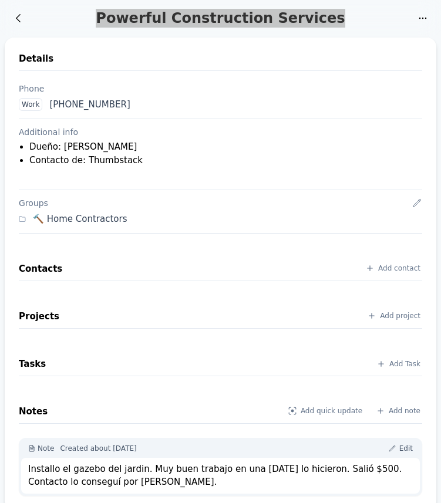
scroll to position [11, 0]
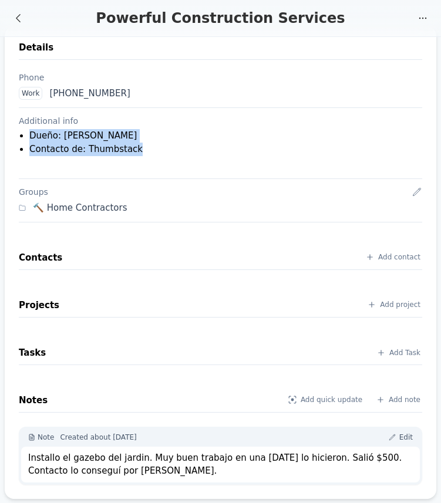
drag, startPoint x: 31, startPoint y: 134, endPoint x: 150, endPoint y: 144, distance: 118.9
click at [150, 144] on ul "Dueño: [PERSON_NAME] Contacto de: Thumbstack" at bounding box center [221, 142] width 399 height 26
copy ul "Dueño: [PERSON_NAME] Contacto de: Thumbstack"
click at [59, 158] on div at bounding box center [220, 164] width 403 height 13
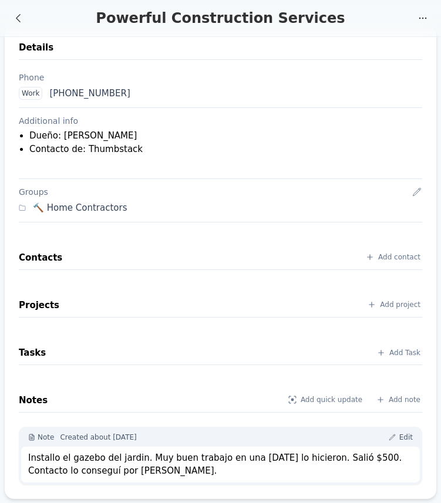
click at [96, 463] on div "Installo el gazebo del jardin. Muy buen trabajo en una [DATE] lo hicieron. Sali…" at bounding box center [220, 464] width 384 height 26
click at [97, 458] on div "Installo el gazebo del jardin. Muy buen trabajo en una [DATE] lo hicieron. Sali…" at bounding box center [220, 464] width 384 height 26
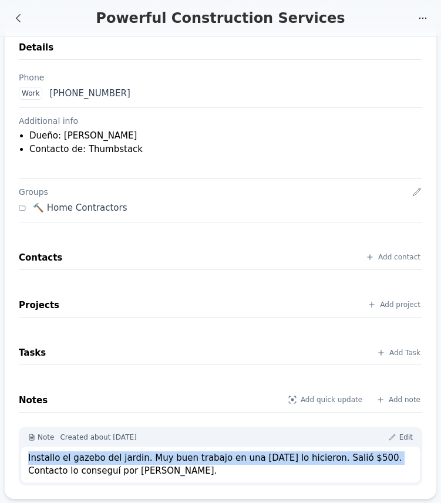
click at [97, 458] on div "Installo el gazebo del jardin. Muy buen trabajo en una [DATE] lo hicieron. Sali…" at bounding box center [220, 464] width 384 height 26
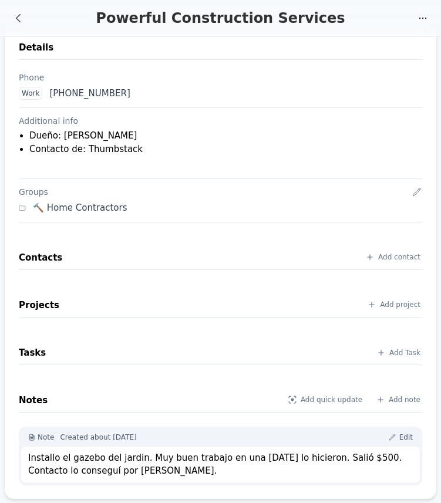
click at [97, 458] on div "Installo el gazebo del jardin. Muy buen trabajo en una [DATE] lo hicieron. Sali…" at bounding box center [220, 464] width 384 height 26
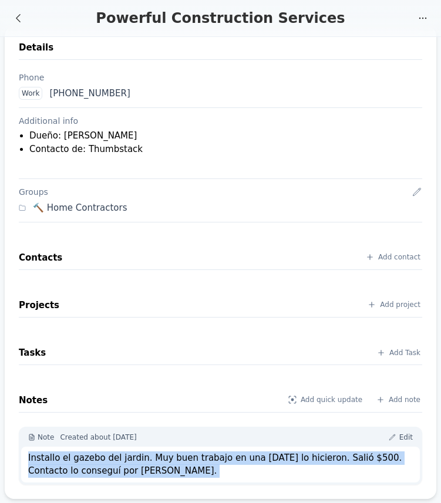
copy body "Installo el gazebo del jardin. Muy buen trabajo en una [DATE] lo hicieron. Sali…"
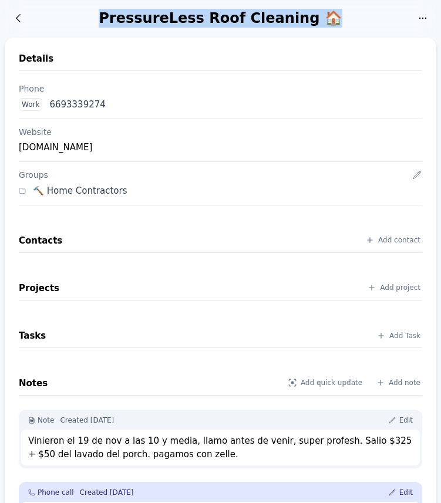
drag, startPoint x: 124, startPoint y: 20, endPoint x: 321, endPoint y: 21, distance: 197.1
click at [321, 21] on div "PressureLess Roof Cleaning 🏠" at bounding box center [221, 18] width 380 height 19
copy div "PressureLess Roof Cleaning 🏠"
click at [152, 100] on div "Work 6693339274" at bounding box center [220, 104] width 412 height 22
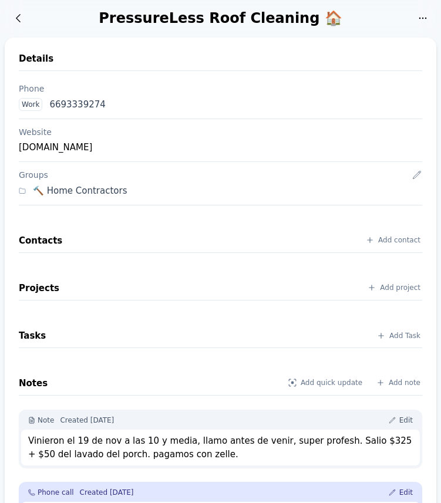
click at [181, 94] on div "Work 6693339274" at bounding box center [220, 104] width 412 height 22
drag, startPoint x: 121, startPoint y: 102, endPoint x: 50, endPoint y: 104, distance: 70.4
click at [50, 104] on div "Work 6693339274" at bounding box center [220, 104] width 412 height 22
copy div "6693339274"
click at [167, 147] on div "[DOMAIN_NAME]" at bounding box center [220, 147] width 403 height 14
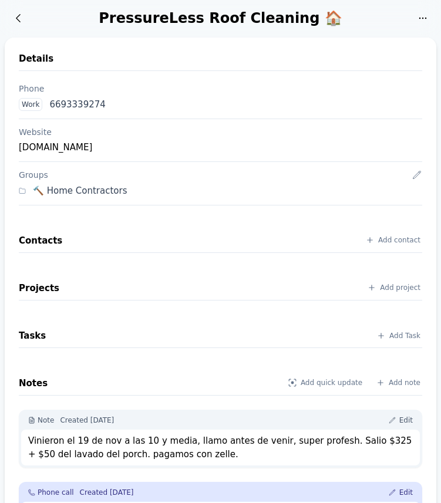
drag, startPoint x: 147, startPoint y: 147, endPoint x: 17, endPoint y: 150, distance: 129.7
click at [17, 150] on div "Details Phone Work 6693339274 Website [DOMAIN_NAME] Groups 🔨 Home Contractors C…" at bounding box center [220, 296] width 431 height 516
copy div "[DOMAIN_NAME]"
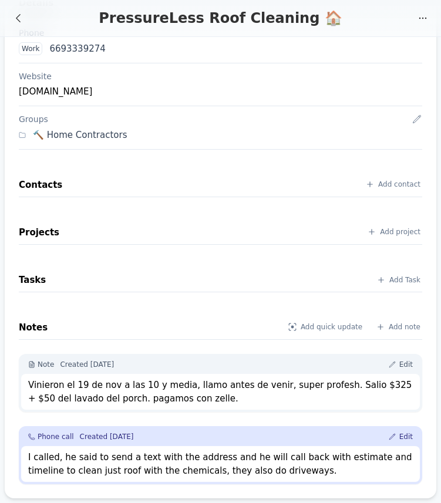
click at [96, 387] on div "Vinieron el 19 de nov a las 10 y media, llamo antes de venir, super profesh. Sa…" at bounding box center [220, 391] width 384 height 26
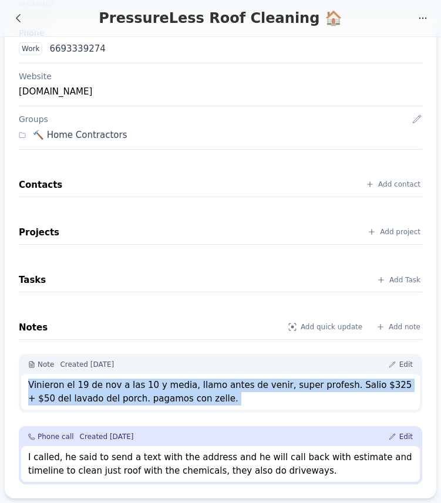
copy div "Vinieron el 19 de nov a las 10 y media, llamo antes de venir, super profesh. Sa…"
click at [43, 458] on div "I called, he said to send a text with the address and he will call back with es…" at bounding box center [220, 463] width 384 height 26
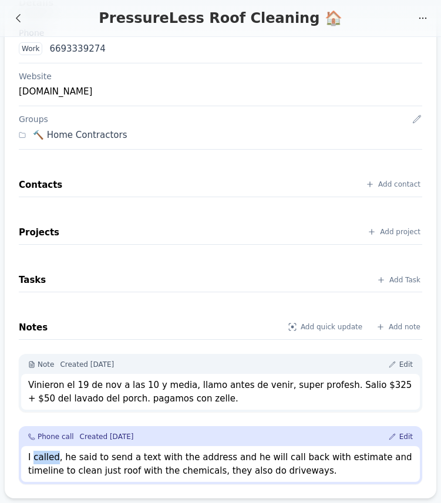
click at [43, 458] on div "I called, he said to send a text with the address and he will call back with es…" at bounding box center [220, 463] width 384 height 26
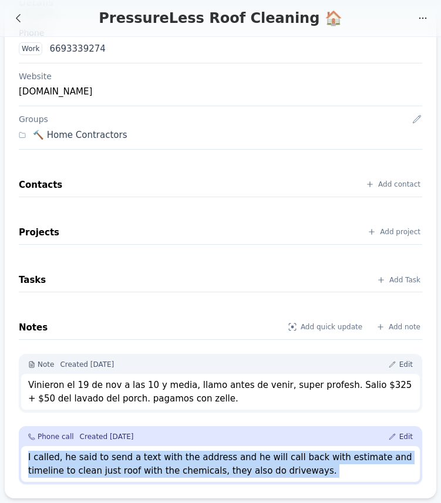
click at [43, 458] on div "I called, he said to send a text with the address and he will call back with es…" at bounding box center [220, 463] width 384 height 26
copy body "I called, he said to send a text with the address and he will call back with es…"
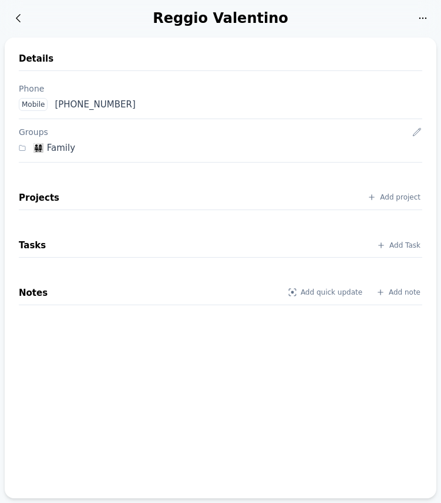
click at [191, 19] on div "Reggio Valentino" at bounding box center [221, 18] width 380 height 19
copy div "[GEOGRAPHIC_DATA]"
drag, startPoint x: 140, startPoint y: 103, endPoint x: 56, endPoint y: 103, distance: 83.9
click at [56, 103] on div "Mobile [PHONE_NUMBER]" at bounding box center [220, 104] width 412 height 22
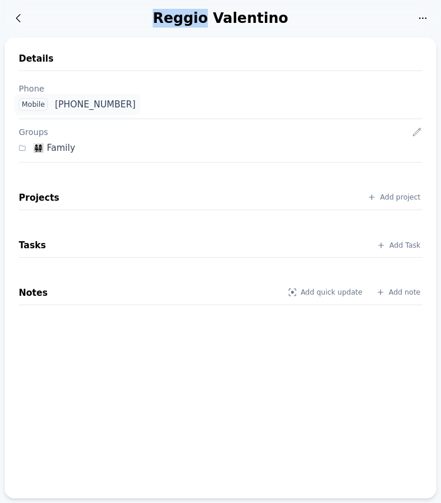
copy div "[PHONE_NUMBER]"
click at [130, 29] on div "Reggio Valentino Activity My favorites Edit Ask AI" at bounding box center [220, 18] width 441 height 36
click at [18, 18] on icon at bounding box center [18, 18] width 12 height 12
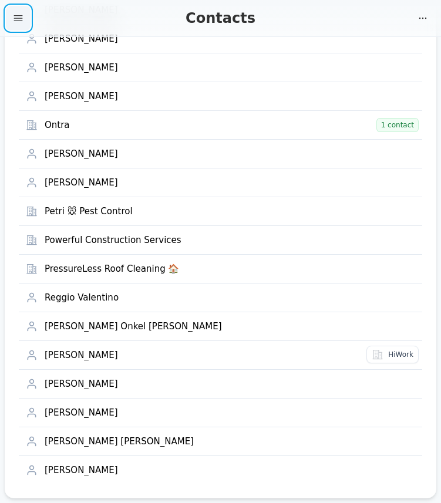
click at [20, 13] on icon "button" at bounding box center [18, 18] width 12 height 12
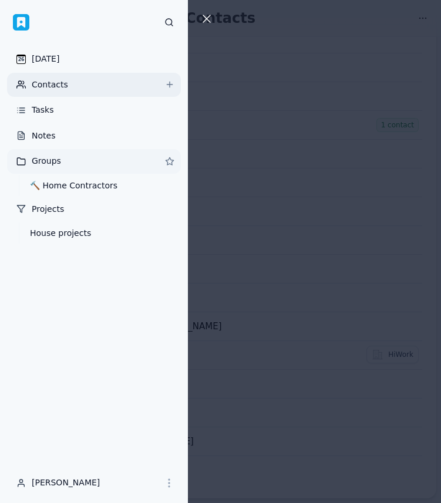
click at [59, 164] on link "Groups" at bounding box center [94, 161] width 174 height 25
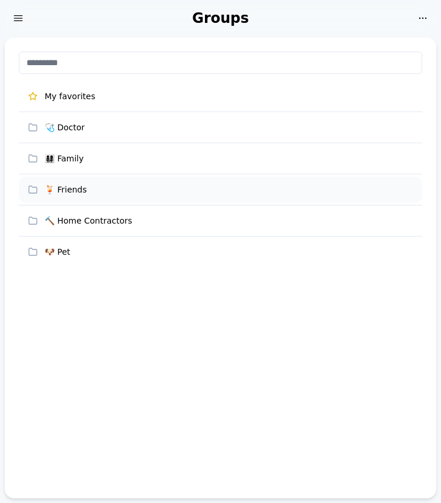
click at [94, 187] on div "🍹 Friends" at bounding box center [229, 190] width 368 height 12
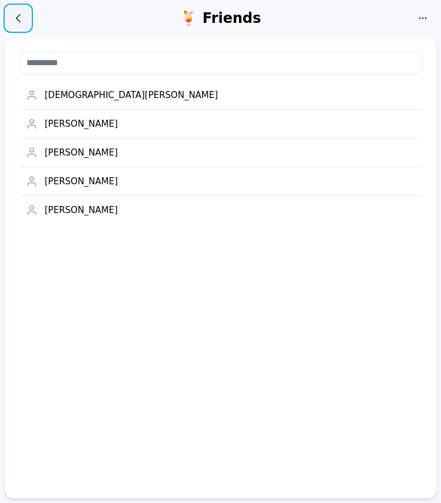
click at [19, 17] on icon at bounding box center [18, 18] width 12 height 12
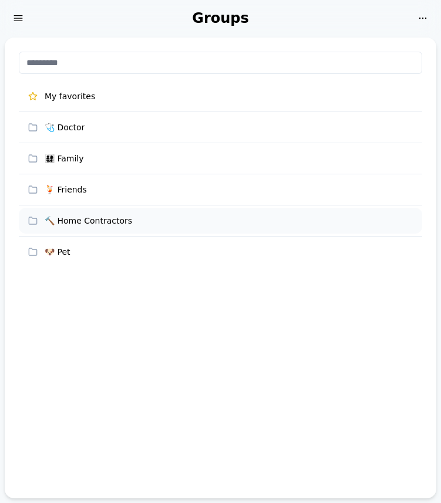
click at [109, 220] on div "🔨 Home Contractors" at bounding box center [229, 221] width 368 height 12
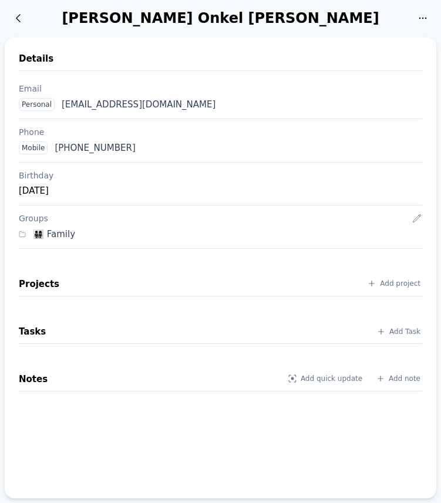
click at [162, 16] on div "[PERSON_NAME] Onkel [PERSON_NAME]" at bounding box center [221, 18] width 380 height 19
click at [168, 16] on div "[PERSON_NAME] Onkel [PERSON_NAME]" at bounding box center [221, 18] width 380 height 19
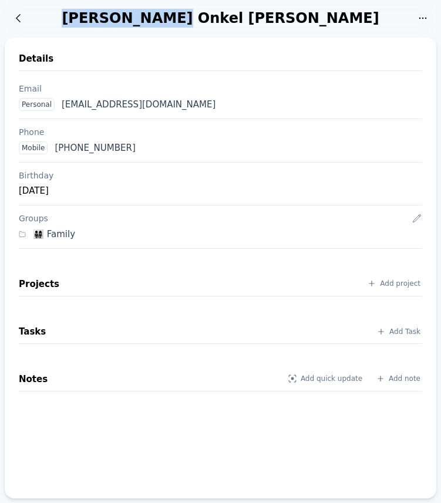
drag, startPoint x: 155, startPoint y: 19, endPoint x: 246, endPoint y: 18, distance: 90.9
click at [246, 18] on div "[PERSON_NAME] Onkel [PERSON_NAME]" at bounding box center [221, 18] width 380 height 19
copy div "[PERSON_NAME]"
click at [181, 43] on div "Details Email Personal [EMAIL_ADDRESS][DOMAIN_NAME] Phone Mobile [PHONE_NUMBER]…" at bounding box center [220, 268] width 431 height 460
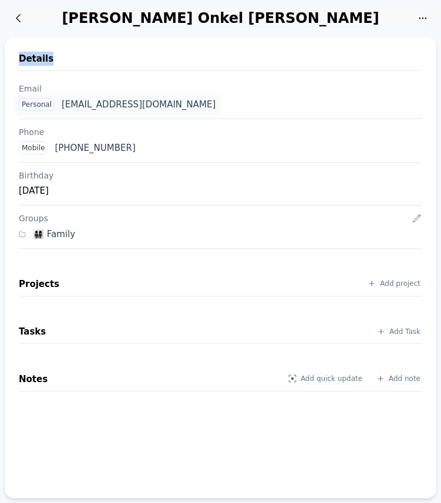
drag, startPoint x: 168, startPoint y: 104, endPoint x: 61, endPoint y: 106, distance: 106.8
click at [61, 106] on div "Personal [EMAIL_ADDRESS][DOMAIN_NAME]" at bounding box center [220, 104] width 412 height 22
copy div "[EMAIL_ADDRESS][DOMAIN_NAME]"
click at [212, 96] on div "Personal [EMAIL_ADDRESS][DOMAIN_NAME]" at bounding box center [220, 104] width 412 height 22
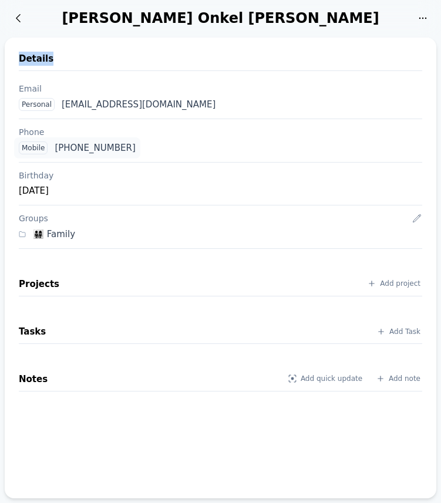
drag, startPoint x: 154, startPoint y: 149, endPoint x: 57, endPoint y: 151, distance: 96.8
click at [57, 151] on div "Mobile [PHONE_NUMBER]" at bounding box center [220, 148] width 412 height 22
copy div "[PHONE_NUMBER]"
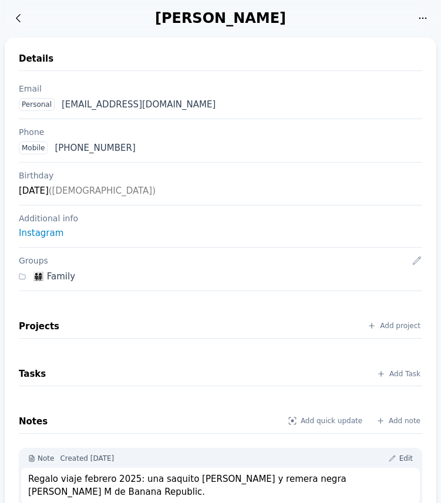
drag, startPoint x: 126, startPoint y: 19, endPoint x: 275, endPoint y: 13, distance: 149.1
click at [275, 13] on div "[PERSON_NAME]" at bounding box center [221, 18] width 380 height 19
click at [153, 16] on div "Susana Mastromonaco Bauer" at bounding box center [221, 18] width 380 height 19
click at [228, 19] on div "Susana Mastromonaco Bauer" at bounding box center [221, 18] width 380 height 19
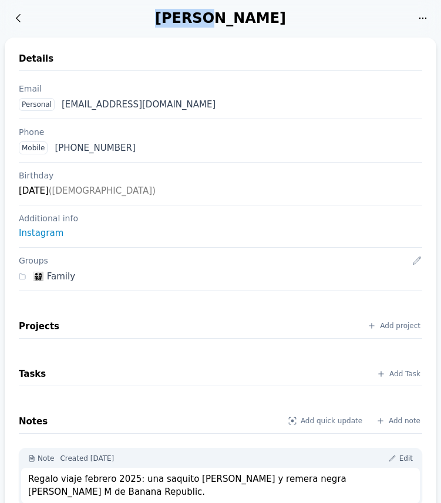
click at [228, 19] on div "Susana Mastromonaco Bauer" at bounding box center [221, 18] width 380 height 19
click at [187, 36] on div "Susana Mastromonaco Bauer Activity My favorites Edit Ask AI Details Email Perso…" at bounding box center [220, 291] width 441 height 583
drag, startPoint x: 181, startPoint y: 104, endPoint x: 62, endPoint y: 111, distance: 118.7
click at [62, 111] on div "Personal bauersusana@hotmail.com" at bounding box center [220, 104] width 412 height 22
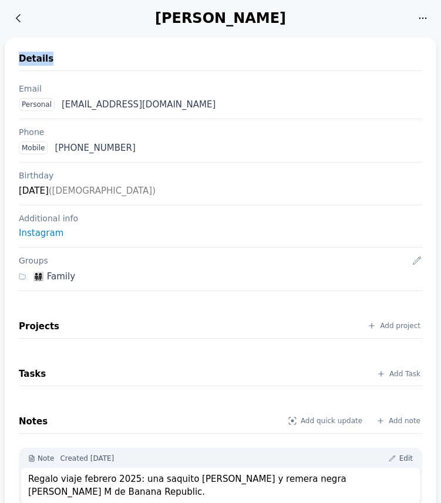
copy div "bauersusana@hotmail.com"
click at [179, 128] on div "Phone" at bounding box center [220, 132] width 403 height 12
drag, startPoint x: 148, startPoint y: 148, endPoint x: 56, endPoint y: 150, distance: 92.1
click at [56, 150] on div "Mobile +1 (541) 140-826947" at bounding box center [220, 148] width 412 height 22
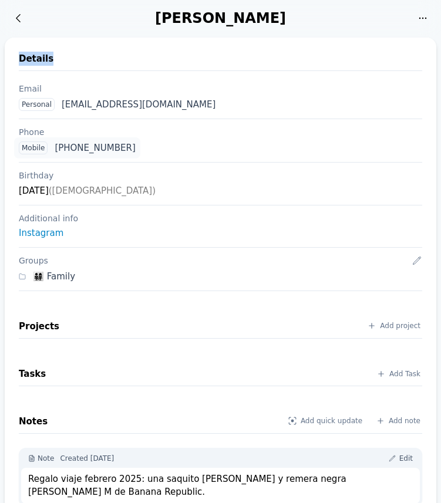
copy div "+1 (541) 140-826947"
click at [8, 229] on div "Details Email Personal bauersusana@hotmail.com Phone Mobile +1 (541) 140-826947…" at bounding box center [220, 308] width 431 height 541
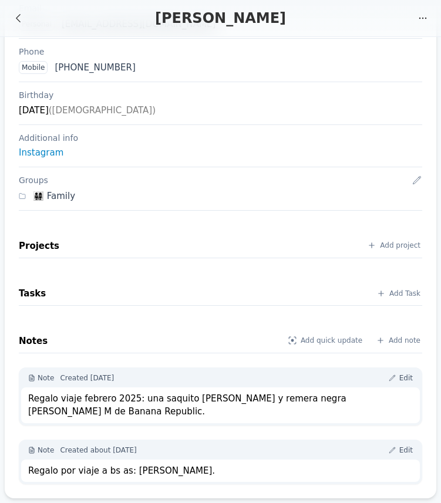
click at [47, 399] on div "Regalo viaje febrero 2025: una saquito blanco y remera negra de seda, talle M d…" at bounding box center [220, 405] width 384 height 26
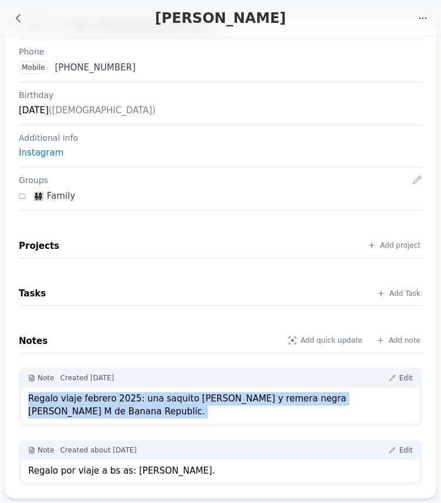
click at [47, 399] on div "Regalo viaje febrero 2025: una saquito blanco y remera negra de seda, talle M d…" at bounding box center [220, 405] width 384 height 26
copy div "Regalo viaje febrero 2025: una saquito blanco y remera negra de seda, talle M d…"
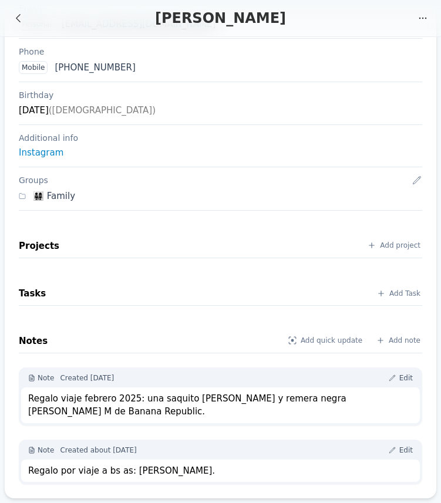
click at [51, 468] on div "Regalo por viaje a bs as: remera floreada fucsia de Ann Taylor." at bounding box center [220, 470] width 384 height 13
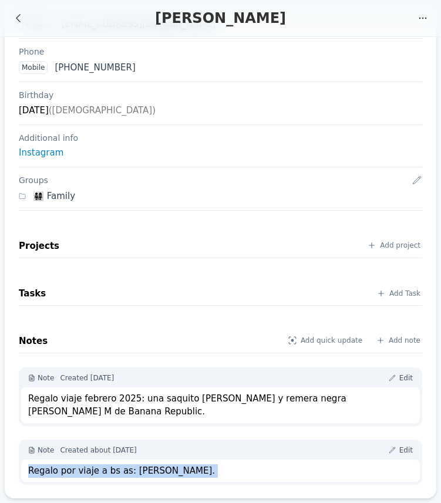
click at [9, 222] on div "Details Email Personal bauersusana@hotmail.com Phone Mobile +1 (541) 140-826947…" at bounding box center [220, 227] width 431 height 541
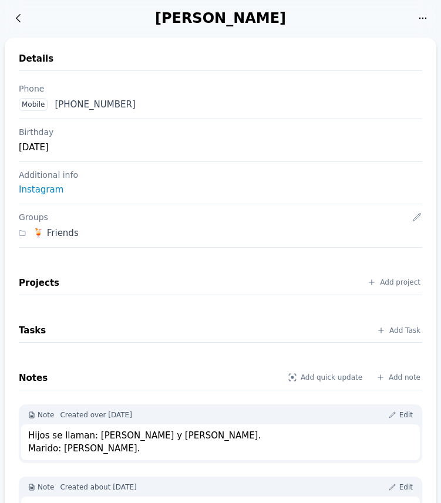
click at [175, 16] on div "[PERSON_NAME]" at bounding box center [221, 18] width 380 height 19
copy div "Verena"
click at [187, 56] on div "Details" at bounding box center [220, 61] width 403 height 19
drag, startPoint x: 160, startPoint y: 103, endPoint x: 56, endPoint y: 105, distance: 103.8
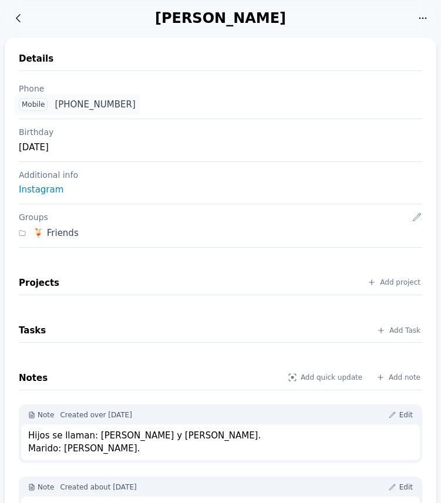
click at [56, 105] on div "Mobile [PHONE_NUMBER]" at bounding box center [220, 104] width 412 height 22
copy div "[PHONE_NUMBER]"
click at [10, 277] on div "Details Phone Mobile [PHONE_NUMBER] Birthday [DATE] Additional info Instagram G…" at bounding box center [220, 329] width 431 height 583
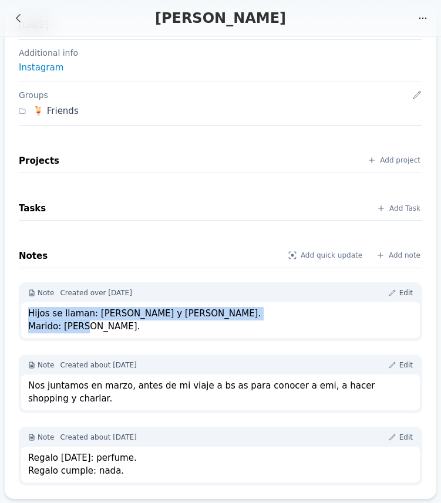
drag, startPoint x: 28, startPoint y: 311, endPoint x: 89, endPoint y: 326, distance: 62.0
click at [89, 326] on div "Hijos se llaman: [PERSON_NAME] y [PERSON_NAME]. Marido: [PERSON_NAME]." at bounding box center [220, 320] width 384 height 26
copy div "Hijos se llaman: [PERSON_NAME] y [PERSON_NAME]. Marido: [PERSON_NAME]."
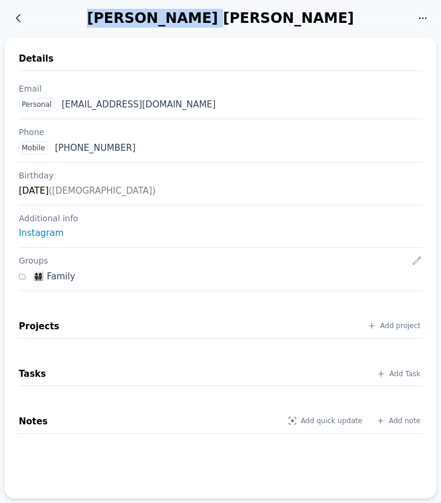
drag, startPoint x: 140, startPoint y: 15, endPoint x: 236, endPoint y: 18, distance: 96.2
click at [236, 18] on div "[PERSON_NAME] [PERSON_NAME]" at bounding box center [221, 18] width 380 height 19
copy div "[PERSON_NAME]"
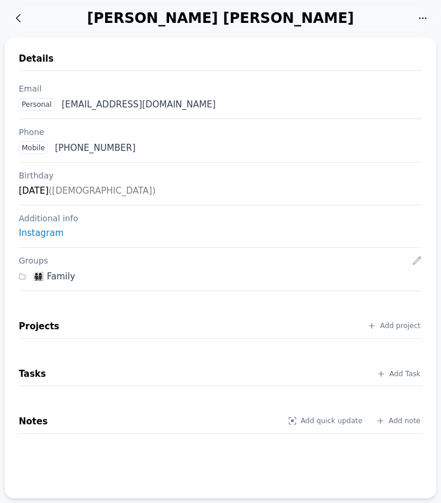
click at [212, 49] on div "Details Email Personal [EMAIL_ADDRESS][DOMAIN_NAME] Phone Mobile [PHONE_NUMBER]…" at bounding box center [220, 268] width 431 height 460
drag, startPoint x: 185, startPoint y: 104, endPoint x: 62, endPoint y: 107, distance: 123.2
click at [62, 107] on div "Personal [EMAIL_ADDRESS][DOMAIN_NAME]" at bounding box center [220, 104] width 412 height 22
copy div "[EMAIL_ADDRESS][DOMAIN_NAME]"
click at [211, 71] on section "Details Email Personal [EMAIL_ADDRESS][DOMAIN_NAME] Phone Mobile [PHONE_NUMBER]…" at bounding box center [220, 171] width 403 height 239
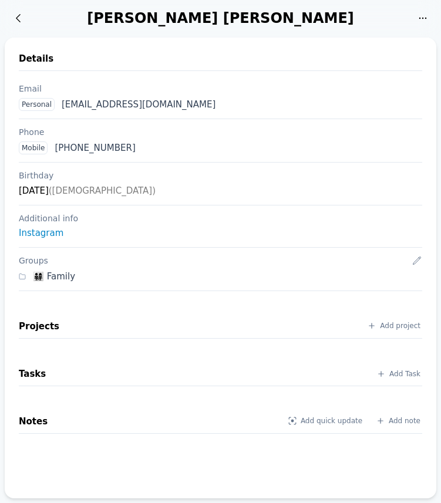
click at [211, 71] on section "Details Email Personal [EMAIL_ADDRESS][DOMAIN_NAME] Phone Mobile [PHONE_NUMBER]…" at bounding box center [220, 171] width 403 height 239
drag, startPoint x: 145, startPoint y: 145, endPoint x: 56, endPoint y: 151, distance: 89.3
click at [56, 151] on div "Mobile [PHONE_NUMBER]" at bounding box center [220, 148] width 412 height 22
copy div "[PHONE_NUMBER]"
